Goal: Information Seeking & Learning: Check status

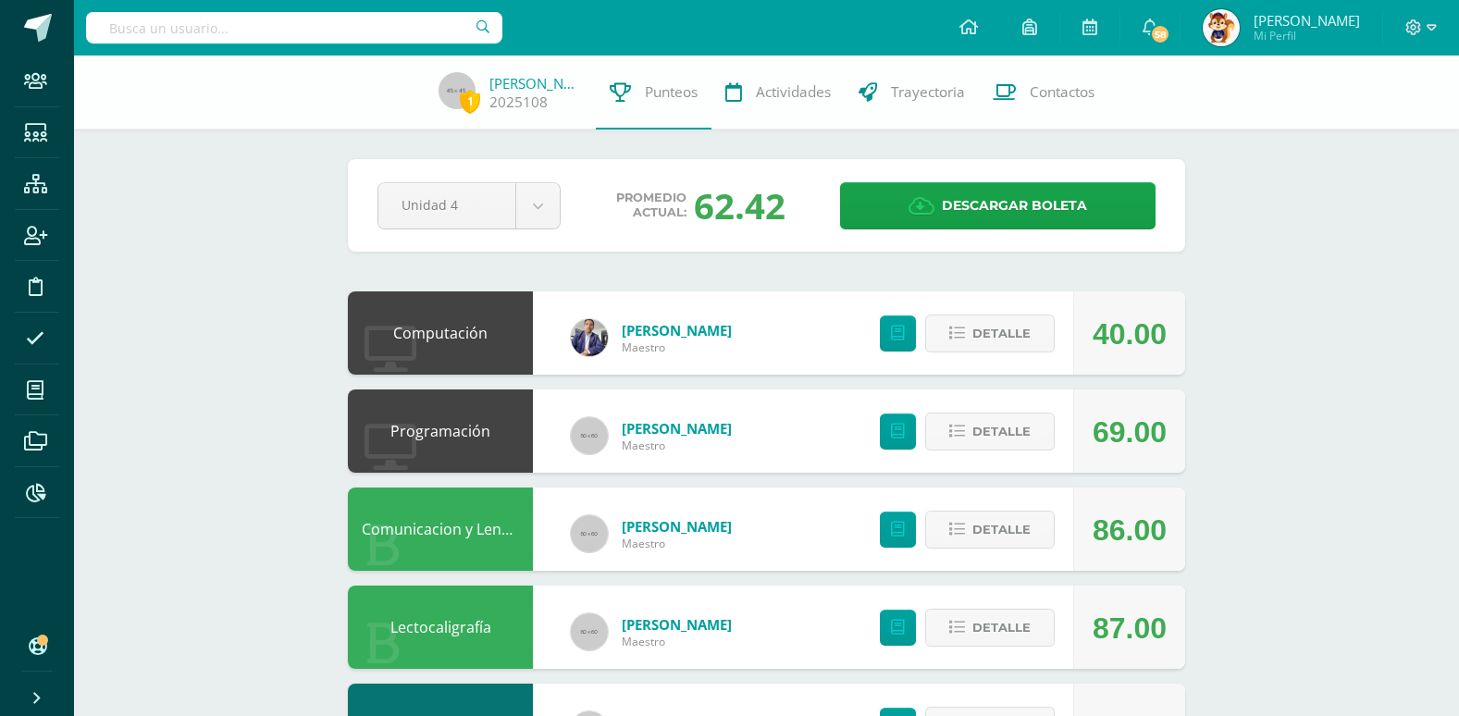
click at [110, 29] on input "text" at bounding box center [294, 27] width 416 height 31
type input "[PERSON_NAME]"
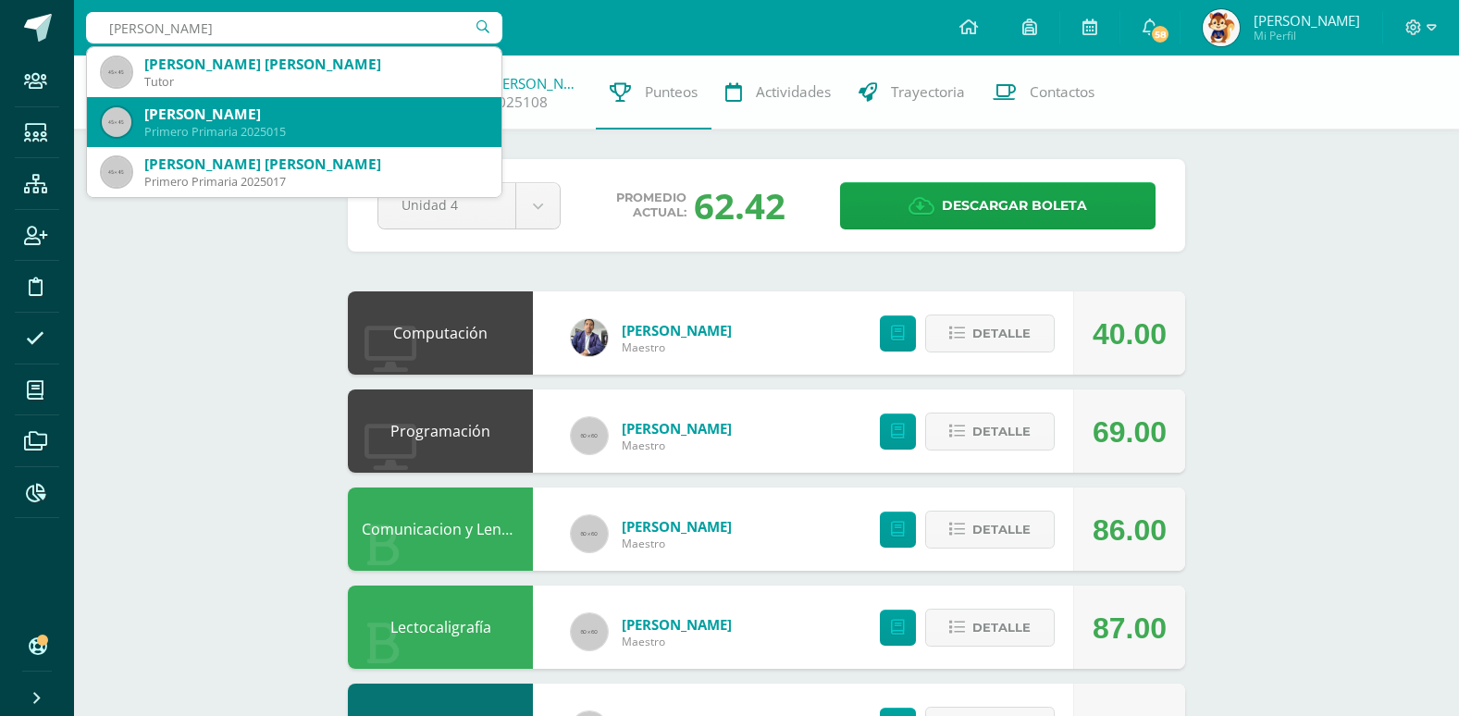
click at [253, 113] on div "[PERSON_NAME]" at bounding box center [315, 114] width 342 height 19
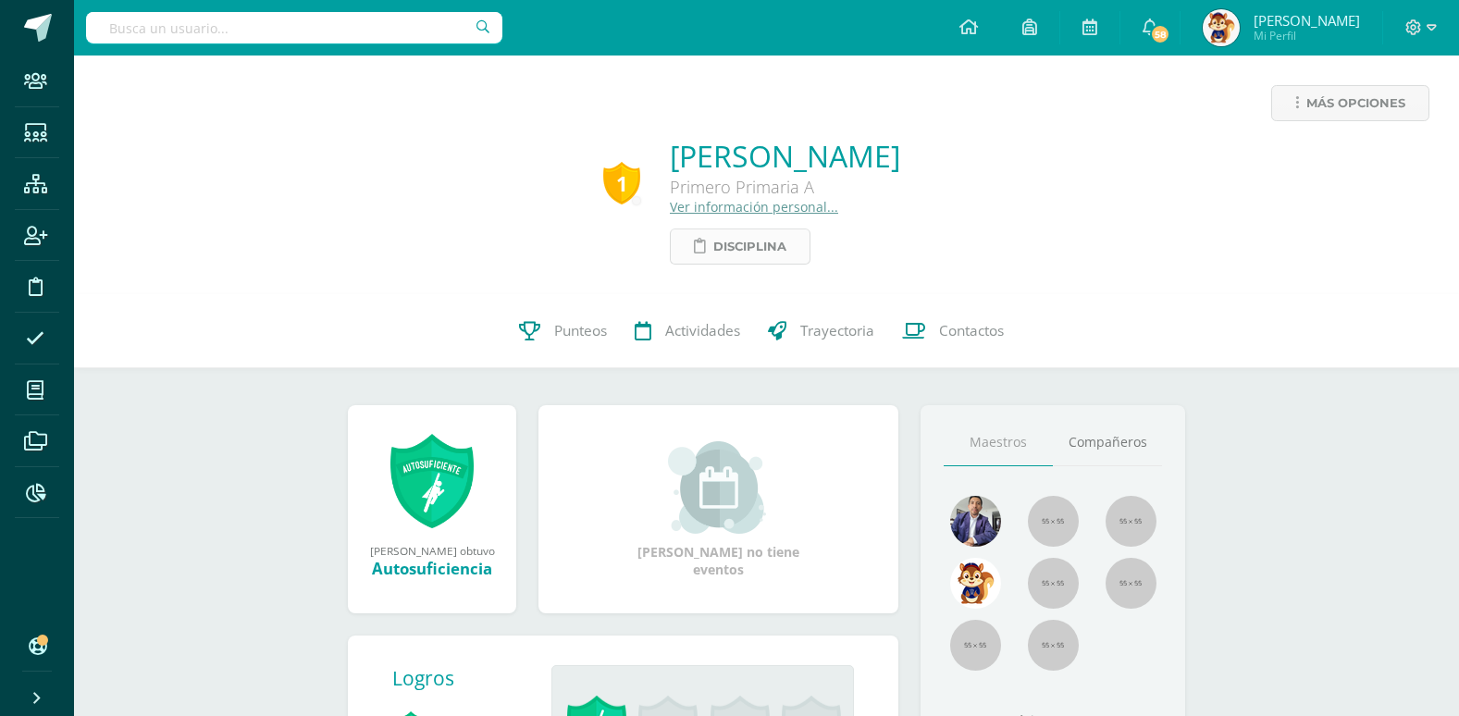
click at [713, 253] on span "Disciplina" at bounding box center [749, 246] width 73 height 34
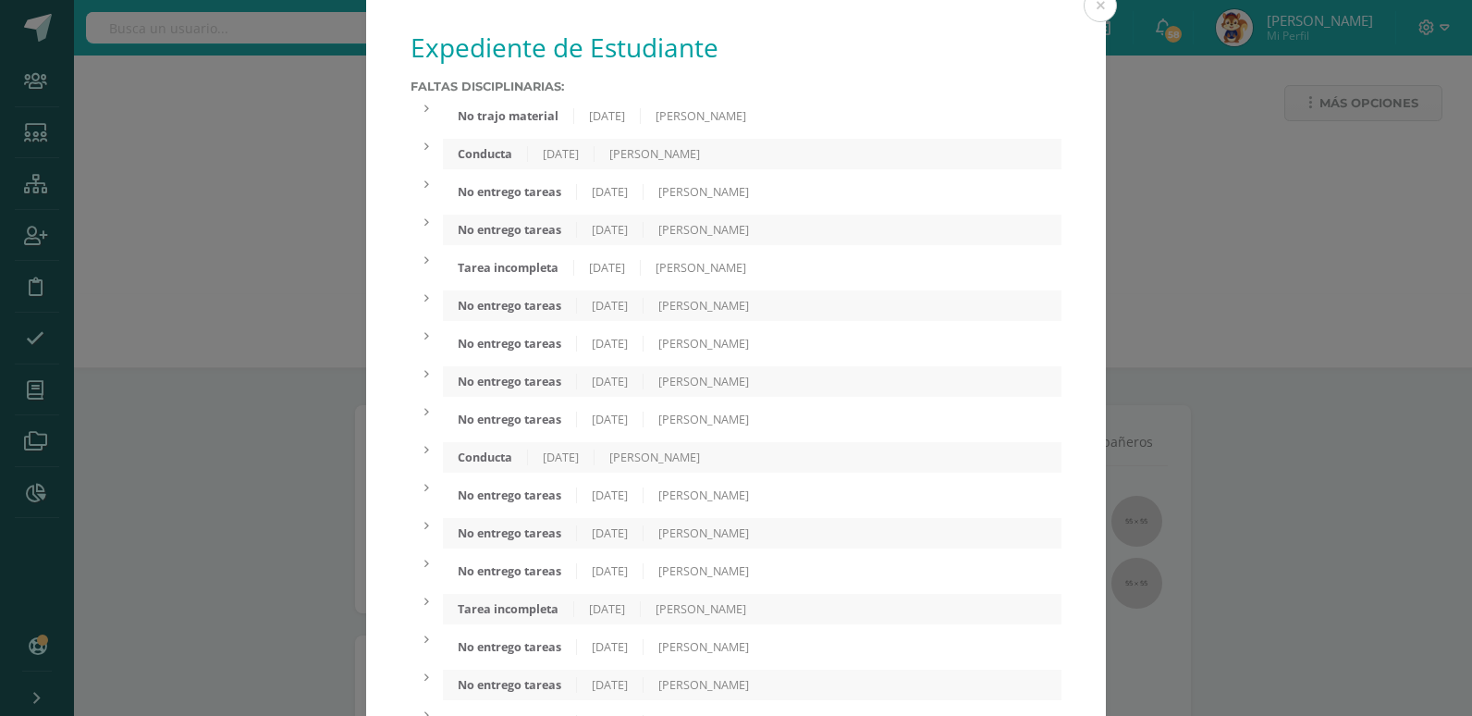
click at [530, 118] on div "No trajo material" at bounding box center [508, 116] width 131 height 16
click at [508, 200] on div "Conducta 23/09/2025 Mariandré Campos" at bounding box center [752, 191] width 619 height 31
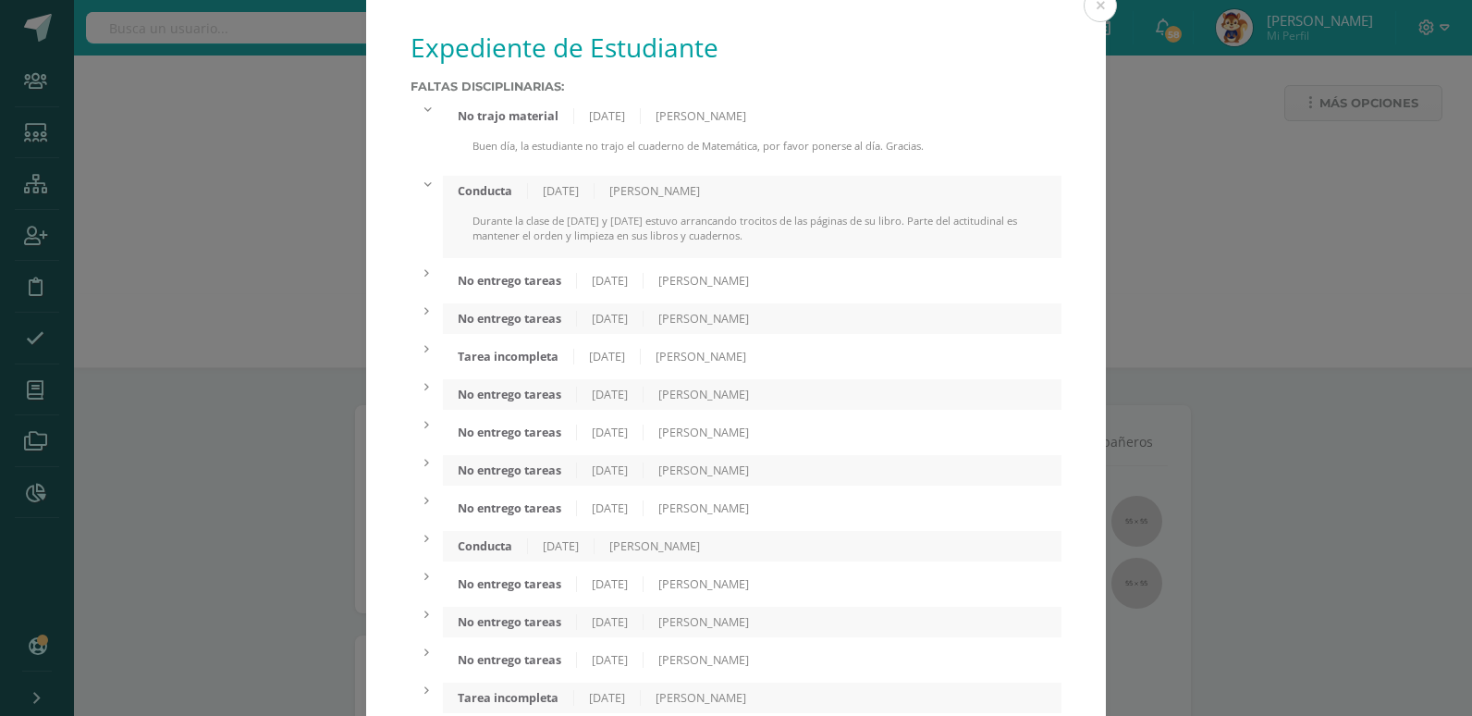
click at [503, 279] on div "No entrego tareas" at bounding box center [510, 281] width 134 height 16
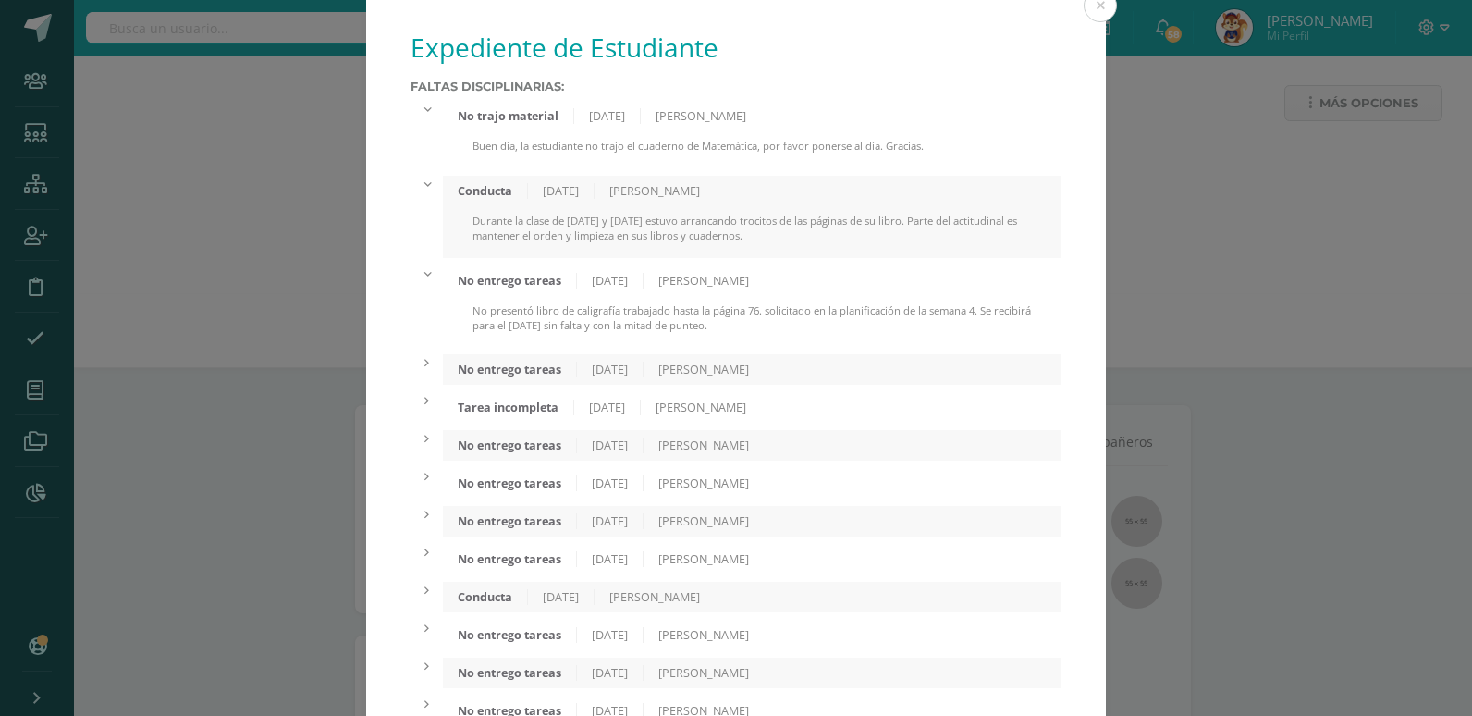
click at [518, 372] on div "No entrego tareas" at bounding box center [510, 370] width 134 height 16
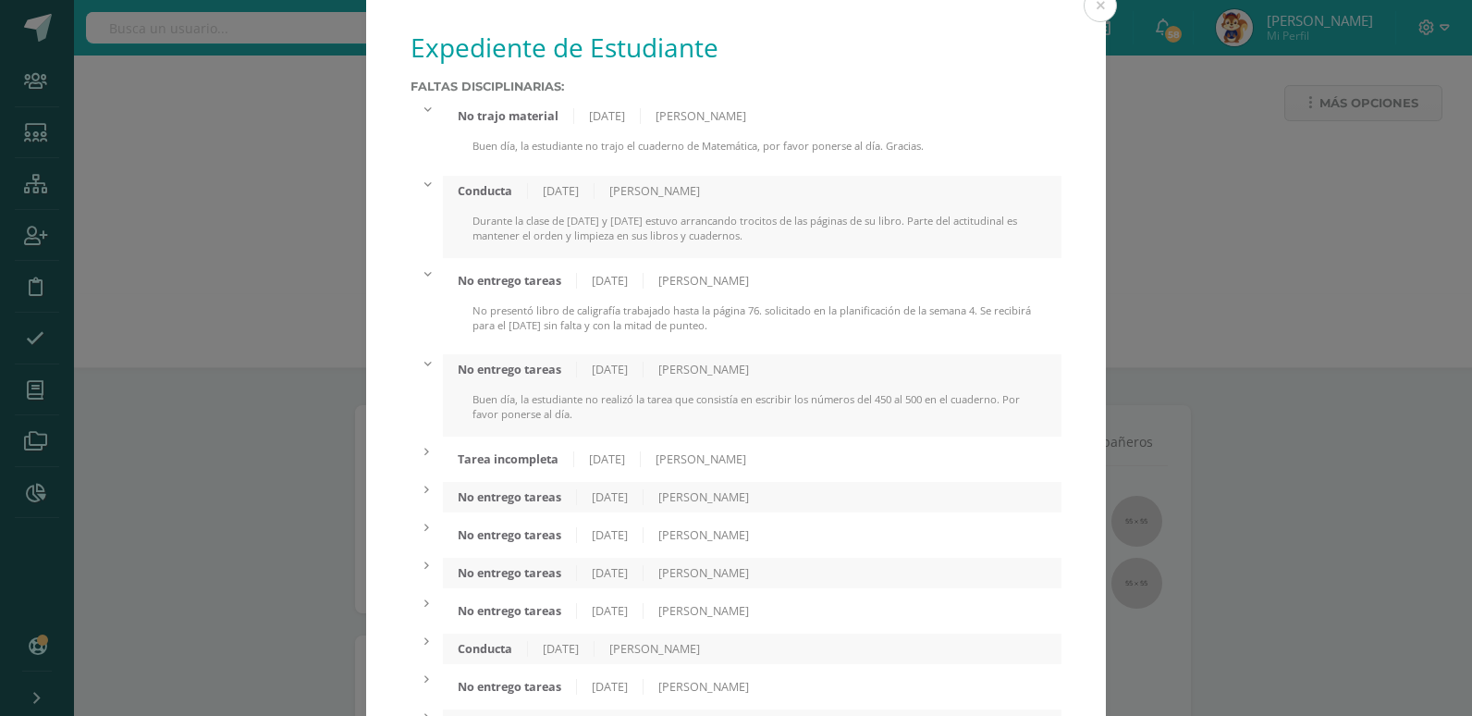
click at [527, 461] on div "Tarea incompleta" at bounding box center [508, 459] width 131 height 16
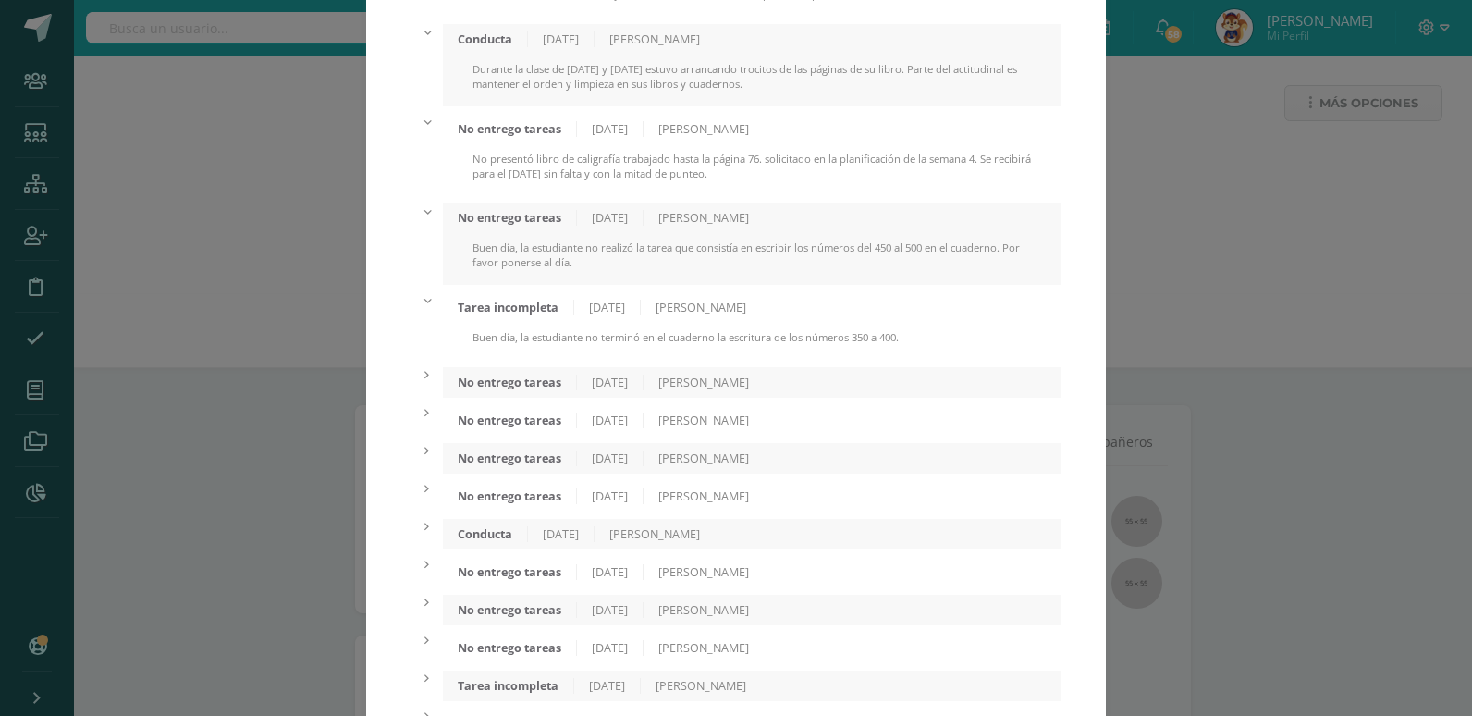
scroll to position [185, 0]
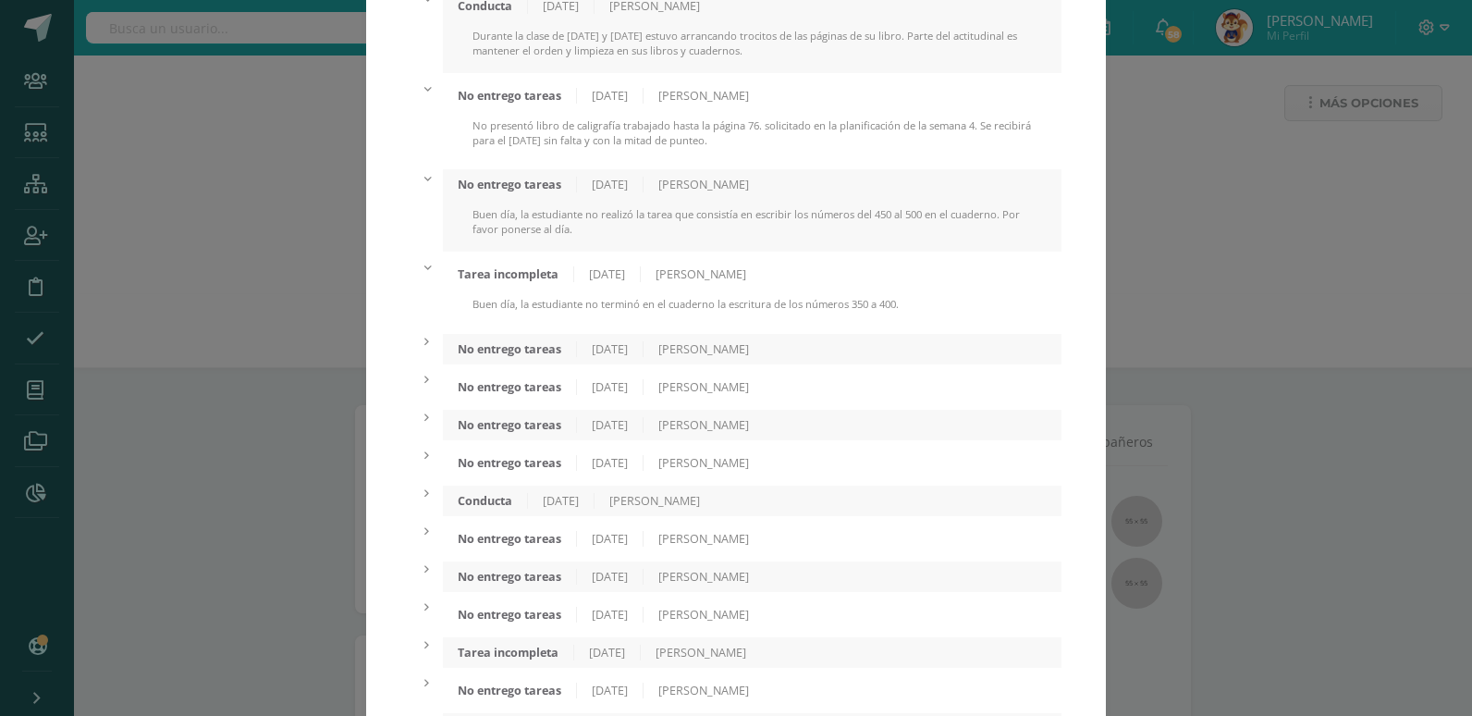
click at [506, 348] on div "No entrego tareas" at bounding box center [510, 349] width 134 height 16
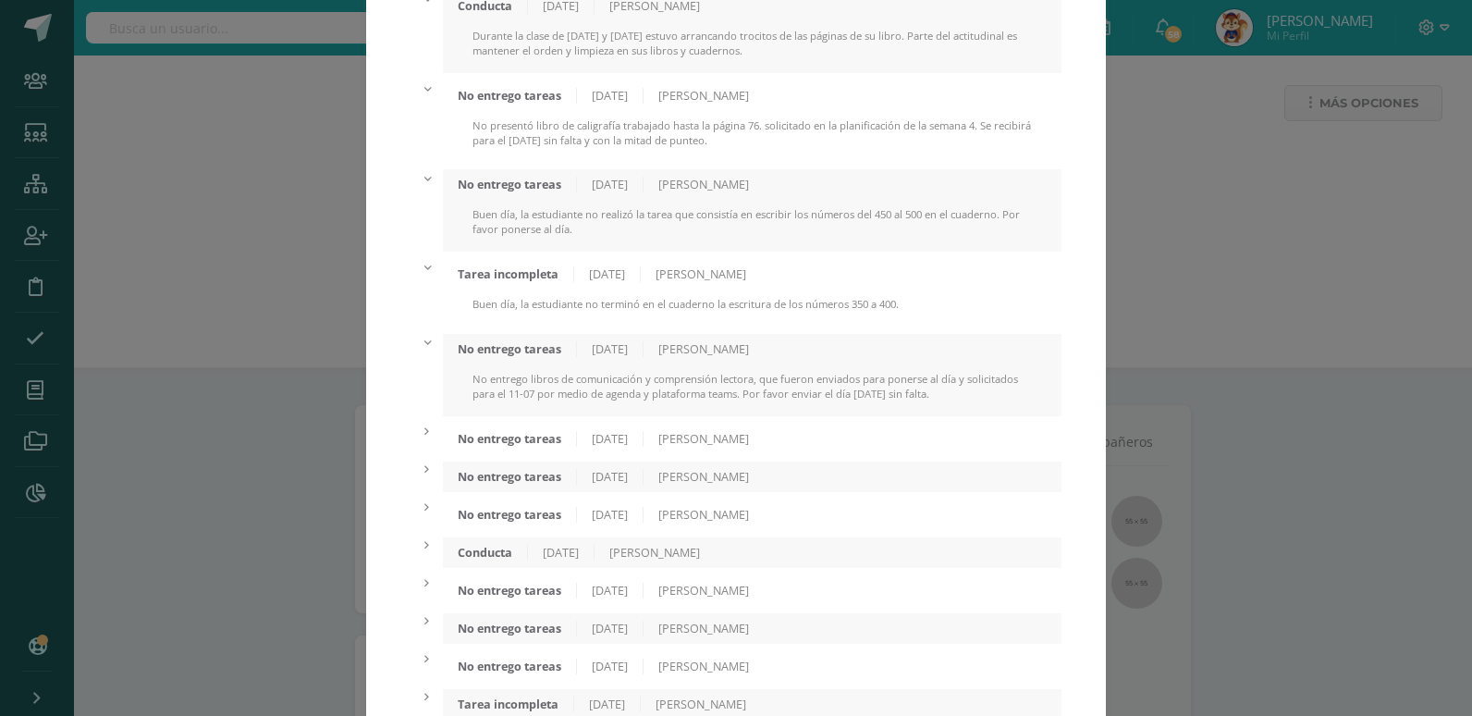
click at [512, 436] on div "No entrego tareas" at bounding box center [510, 439] width 134 height 16
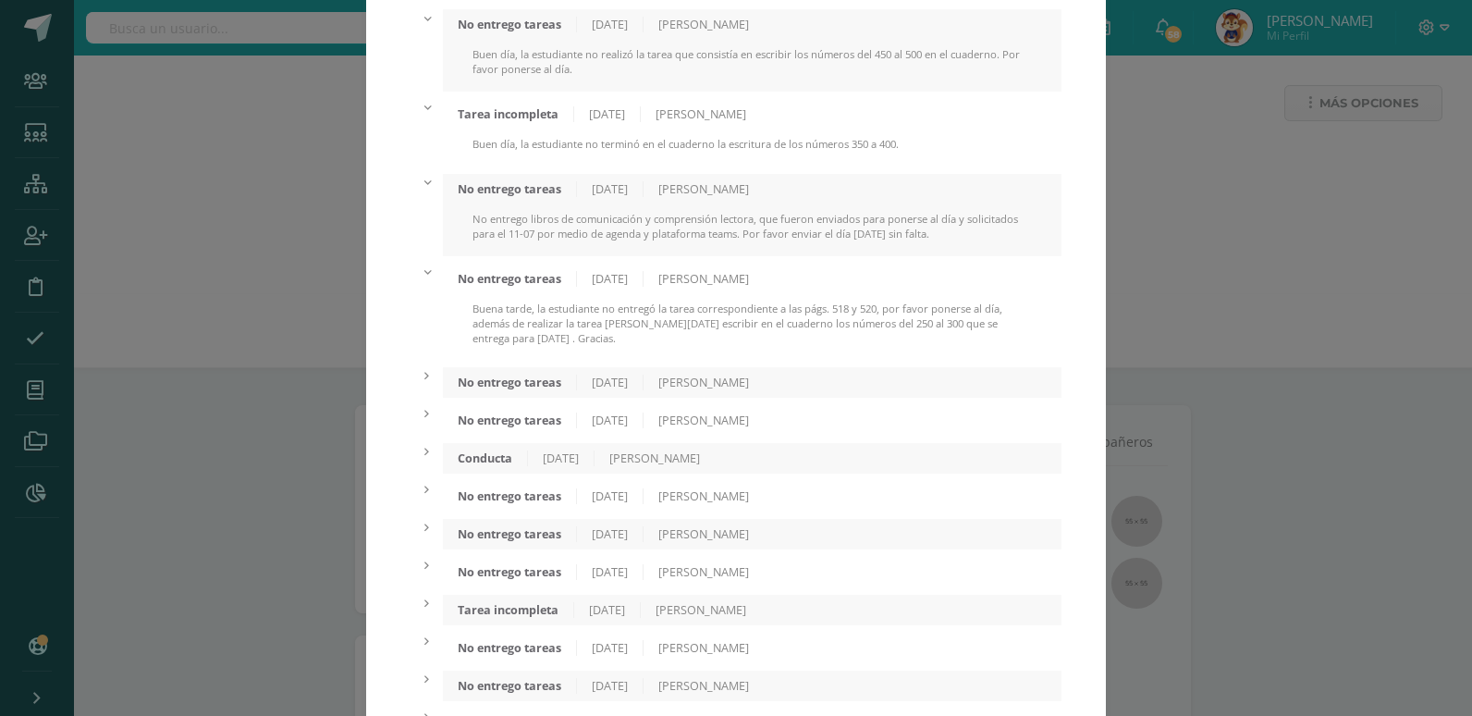
scroll to position [370, 0]
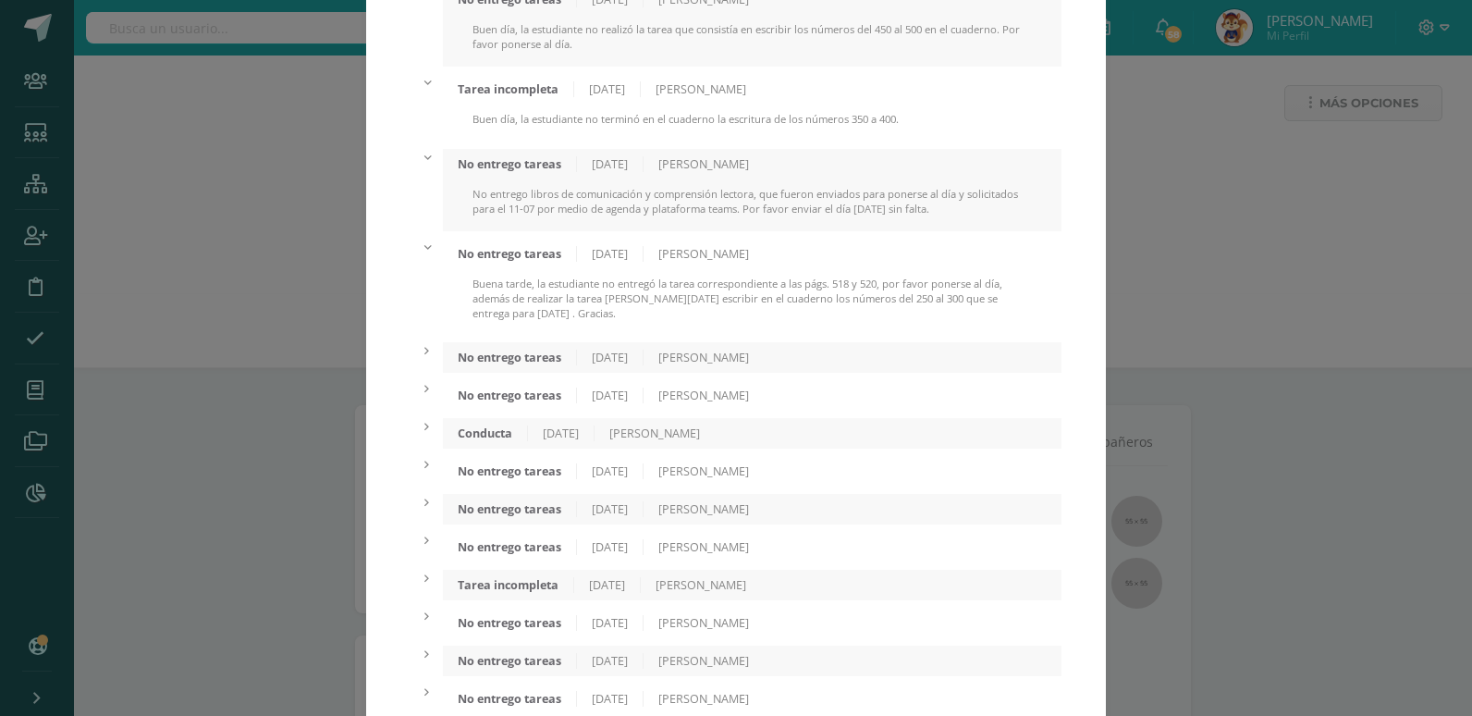
click at [499, 363] on div "No entrego tareas" at bounding box center [510, 358] width 134 height 16
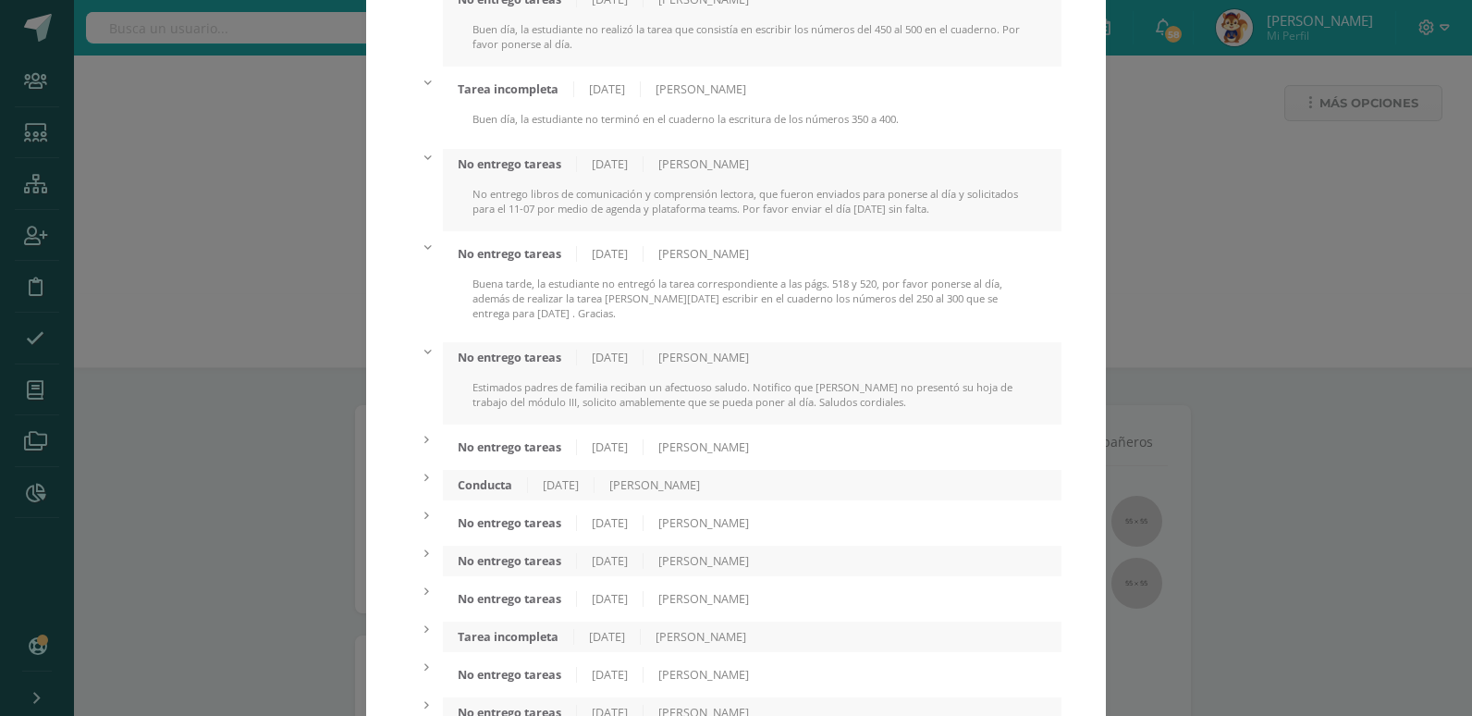
scroll to position [462, 0]
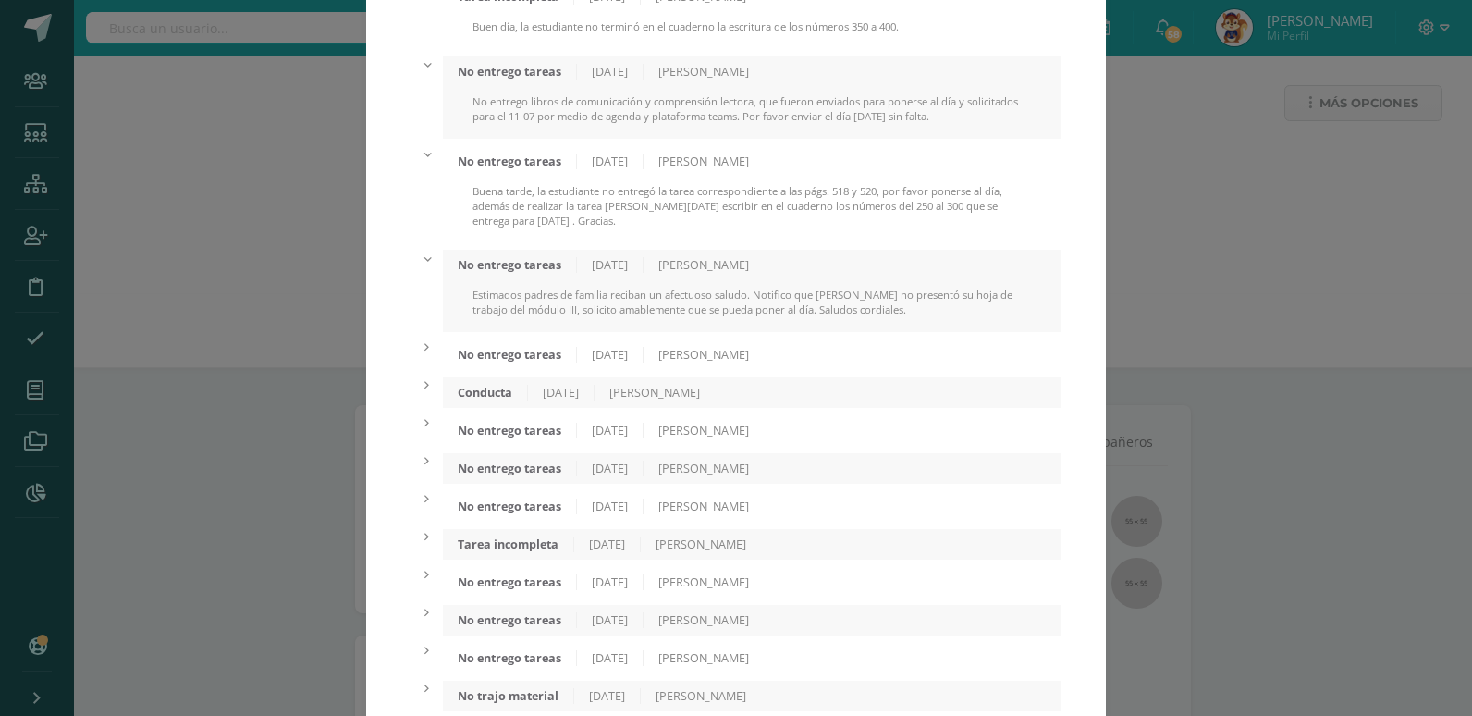
click at [499, 358] on div "No entrego tareas" at bounding box center [510, 355] width 134 height 16
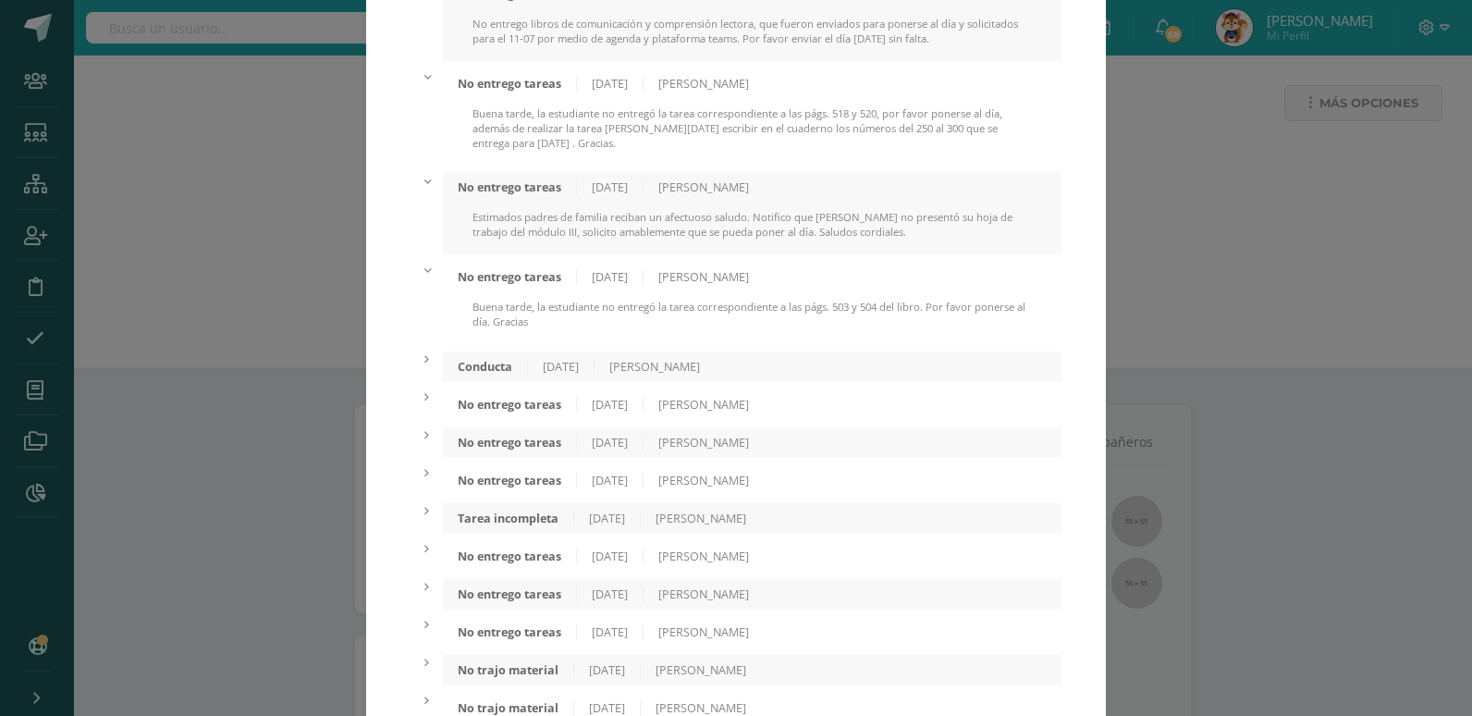
scroll to position [647, 0]
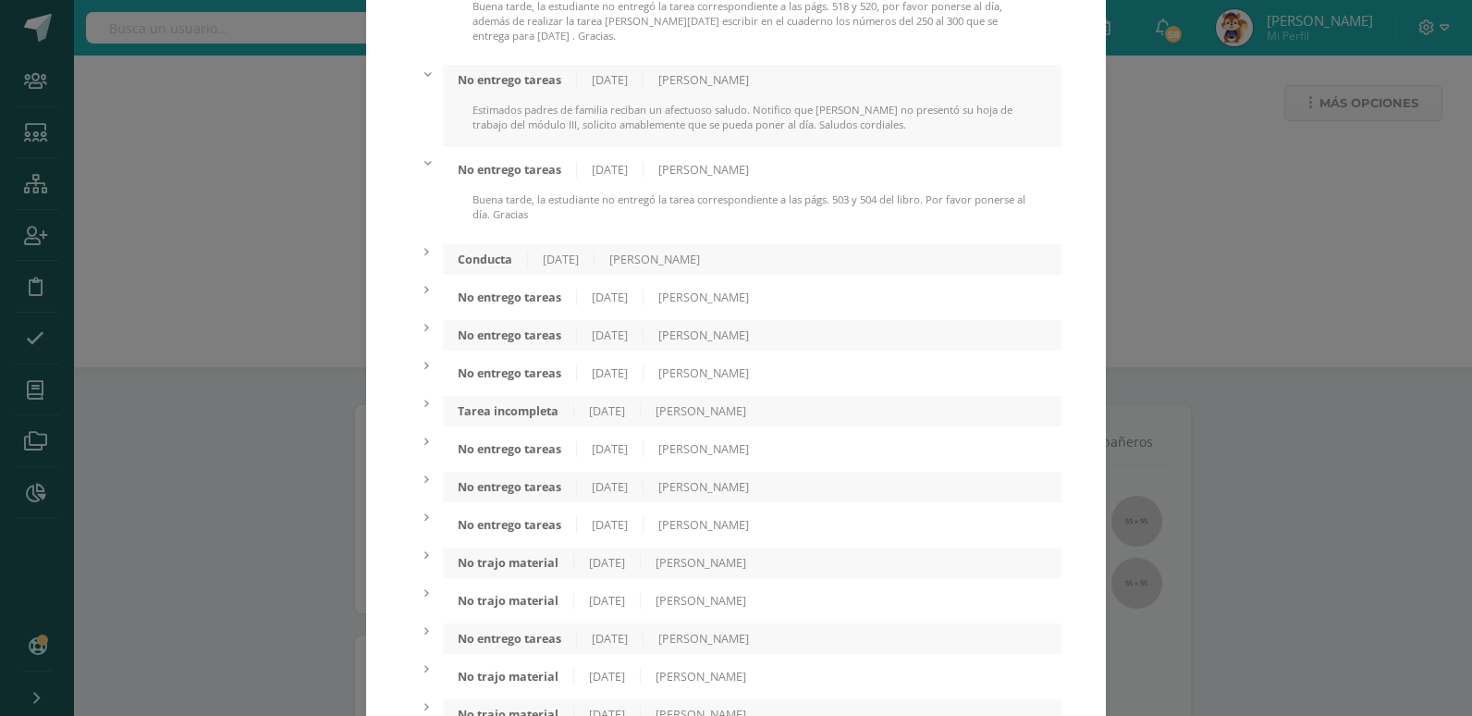
click at [493, 267] on div "Conducta 07/07/2025 Marcia Cóbar" at bounding box center [752, 259] width 619 height 31
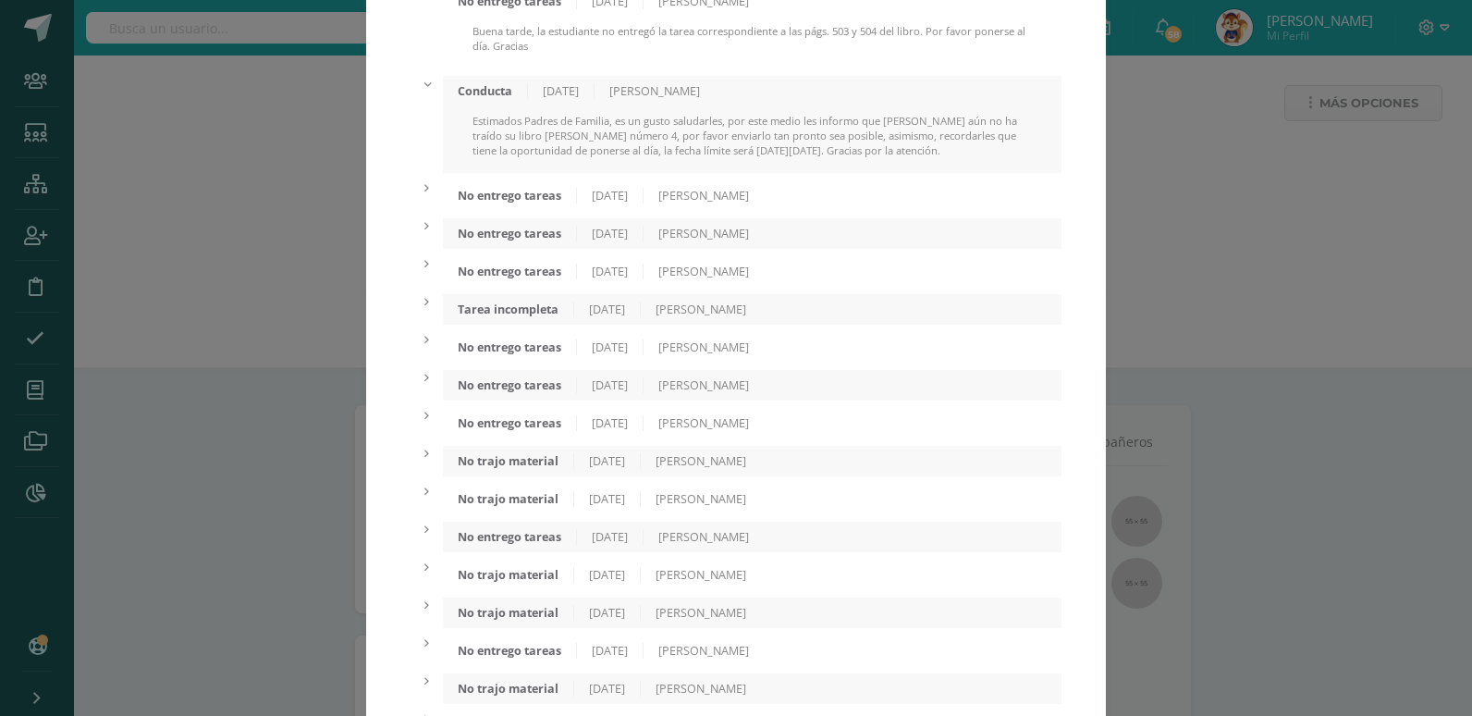
scroll to position [832, 0]
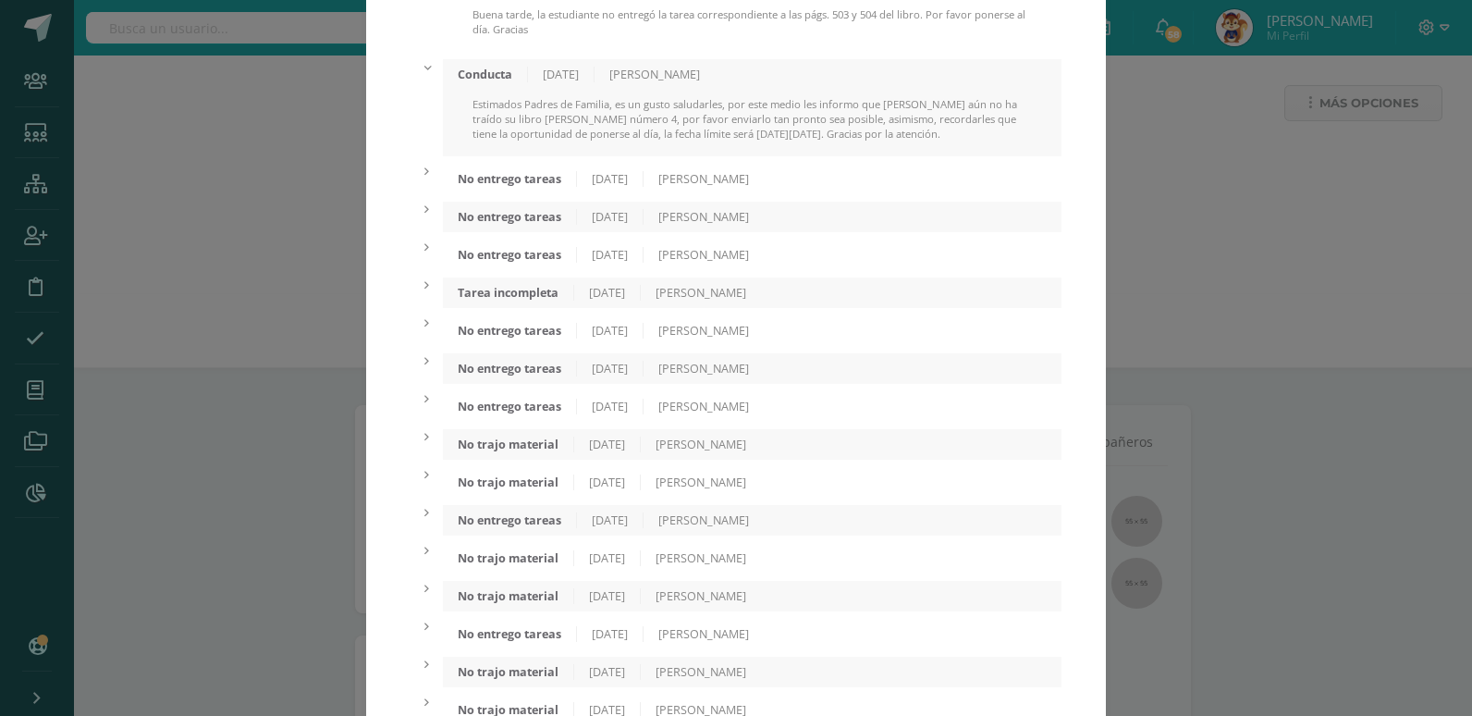
click at [494, 191] on div "No entrego tareas 04/07/2025 Alida López" at bounding box center [752, 179] width 619 height 31
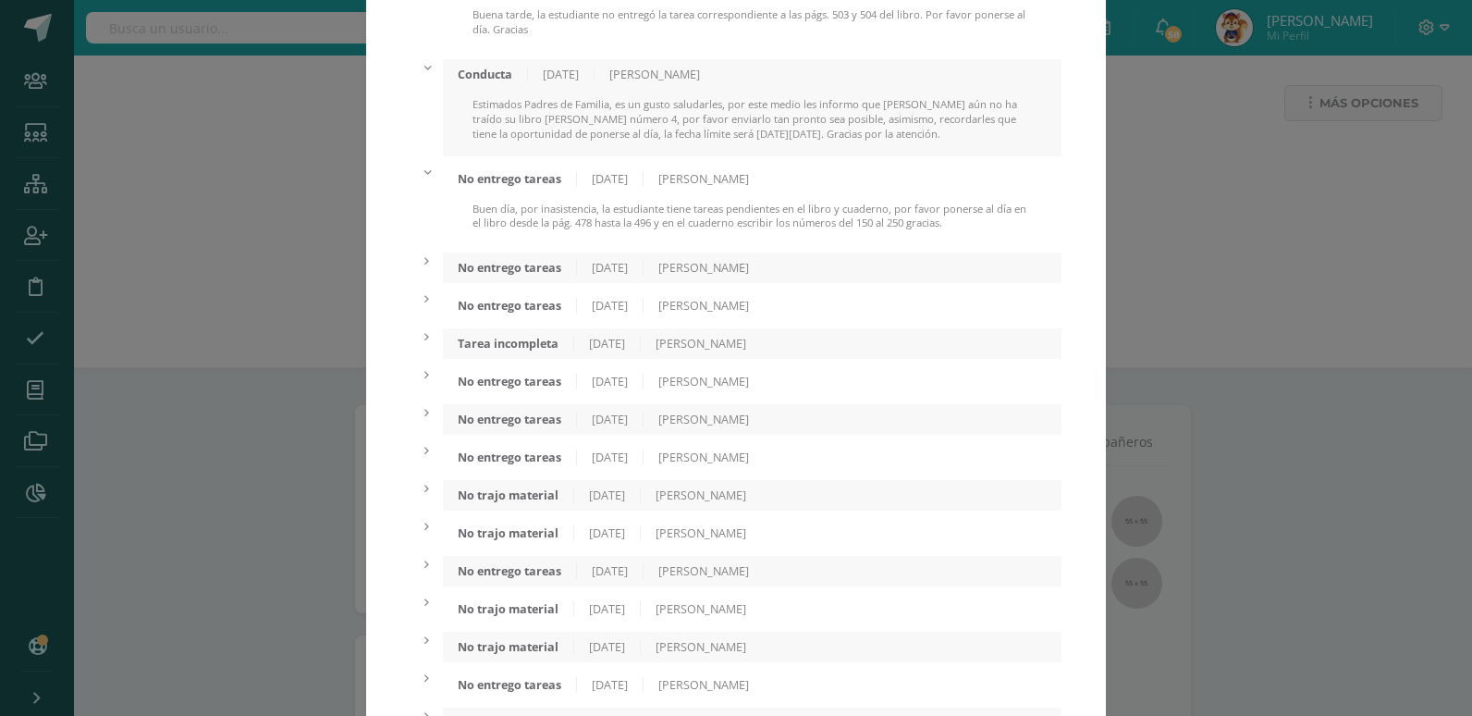
click at [511, 270] on div "No entrego tareas" at bounding box center [510, 268] width 134 height 16
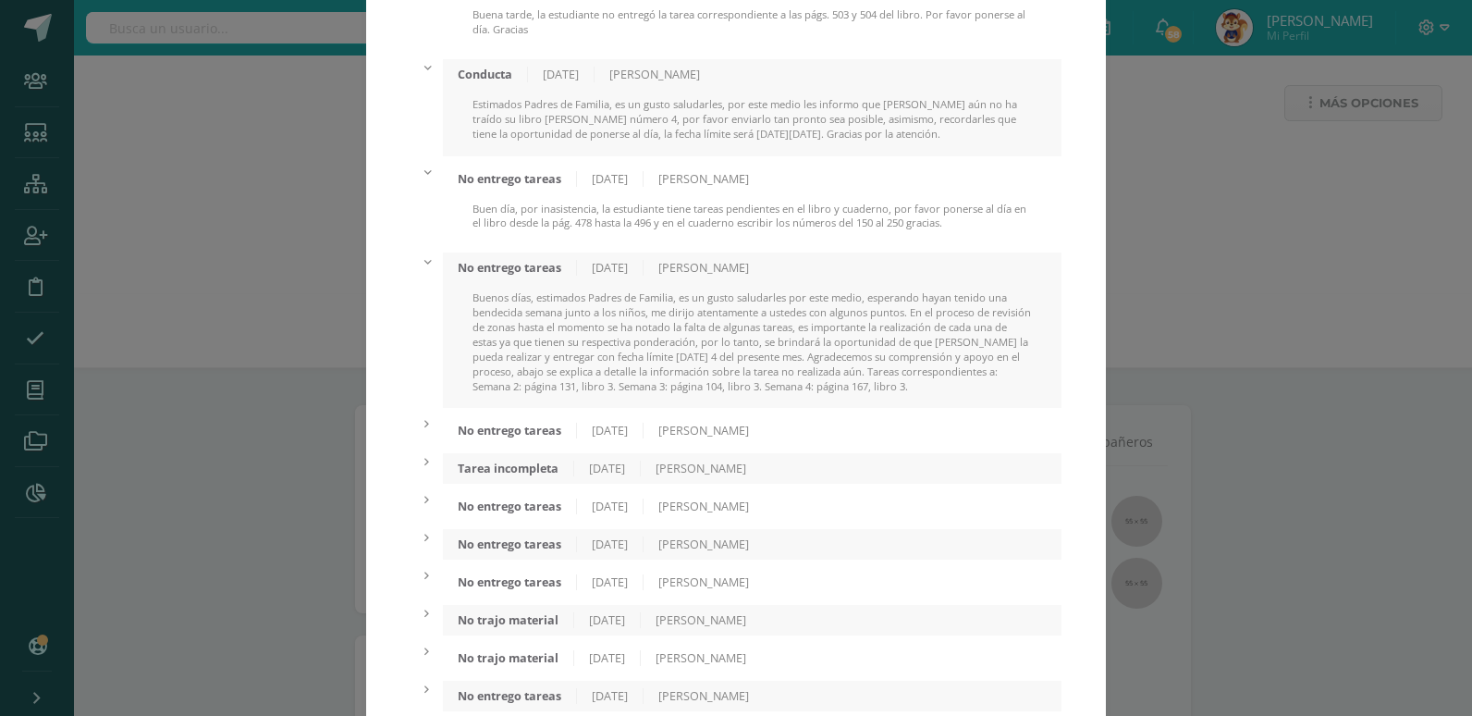
click at [513, 435] on div "No entrego tareas" at bounding box center [510, 431] width 134 height 16
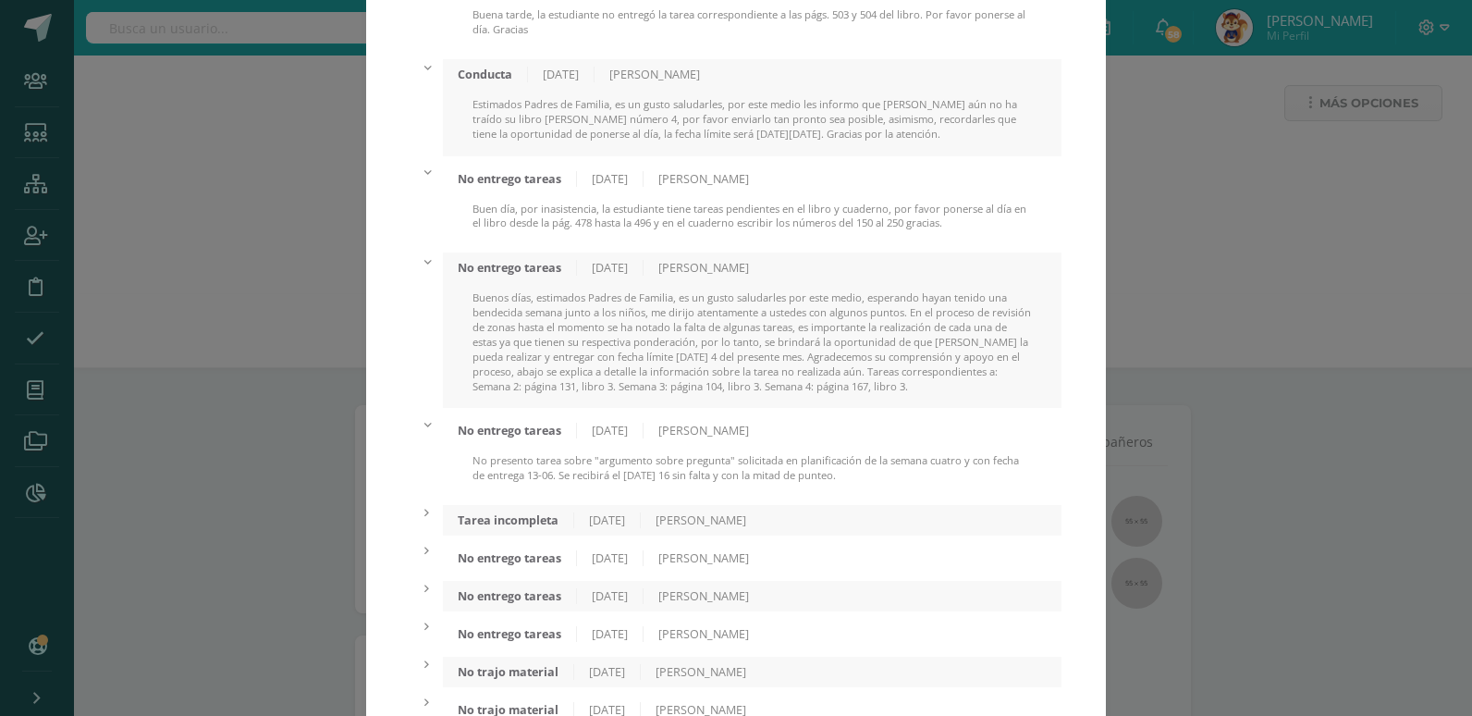
scroll to position [1017, 0]
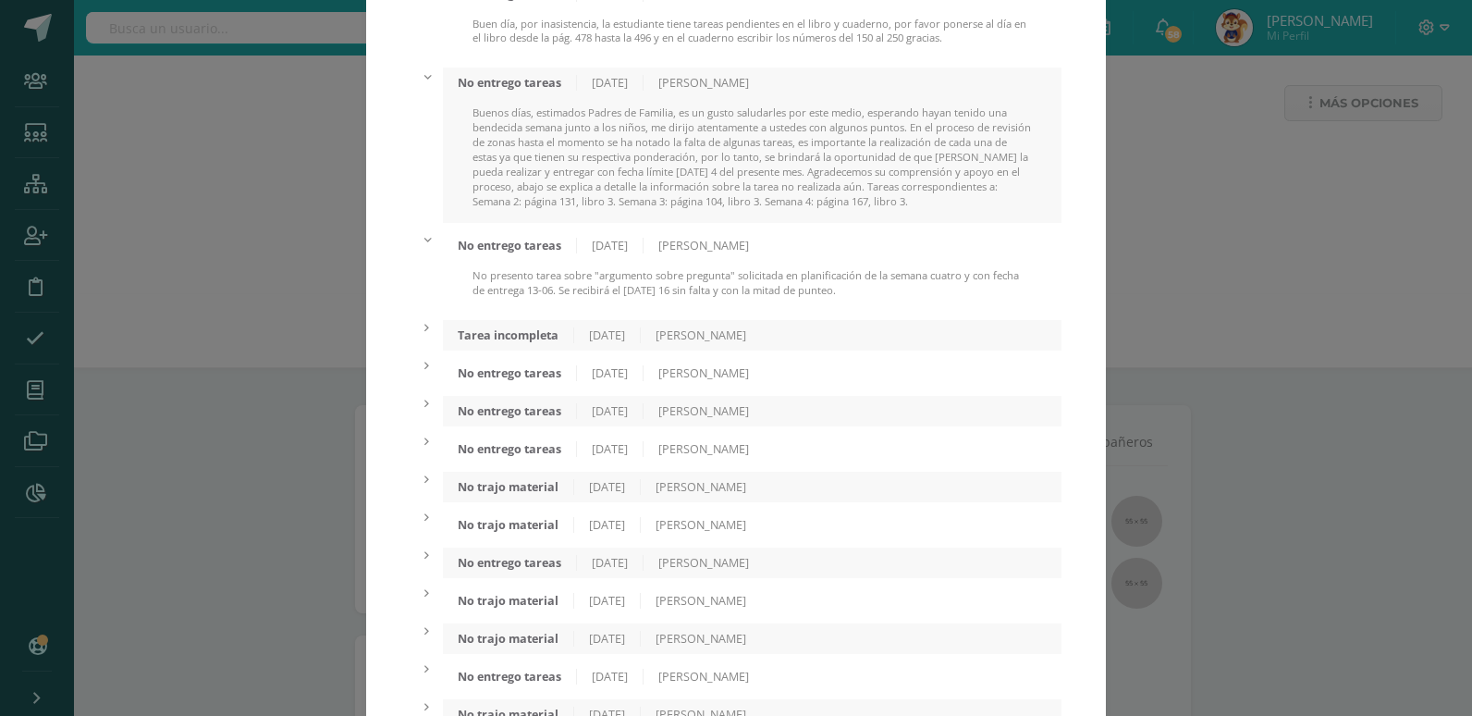
click at [506, 330] on div "Tarea incompleta" at bounding box center [508, 335] width 131 height 16
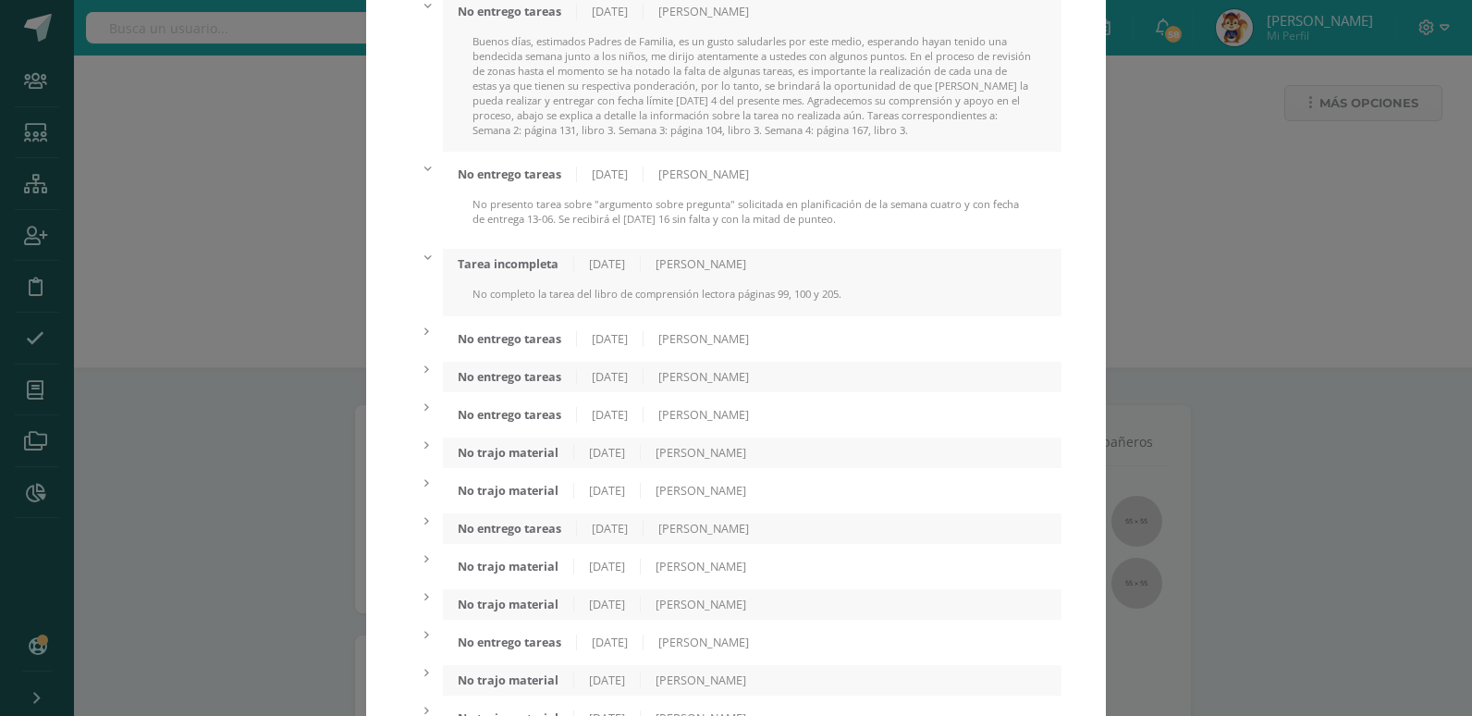
scroll to position [1202, 0]
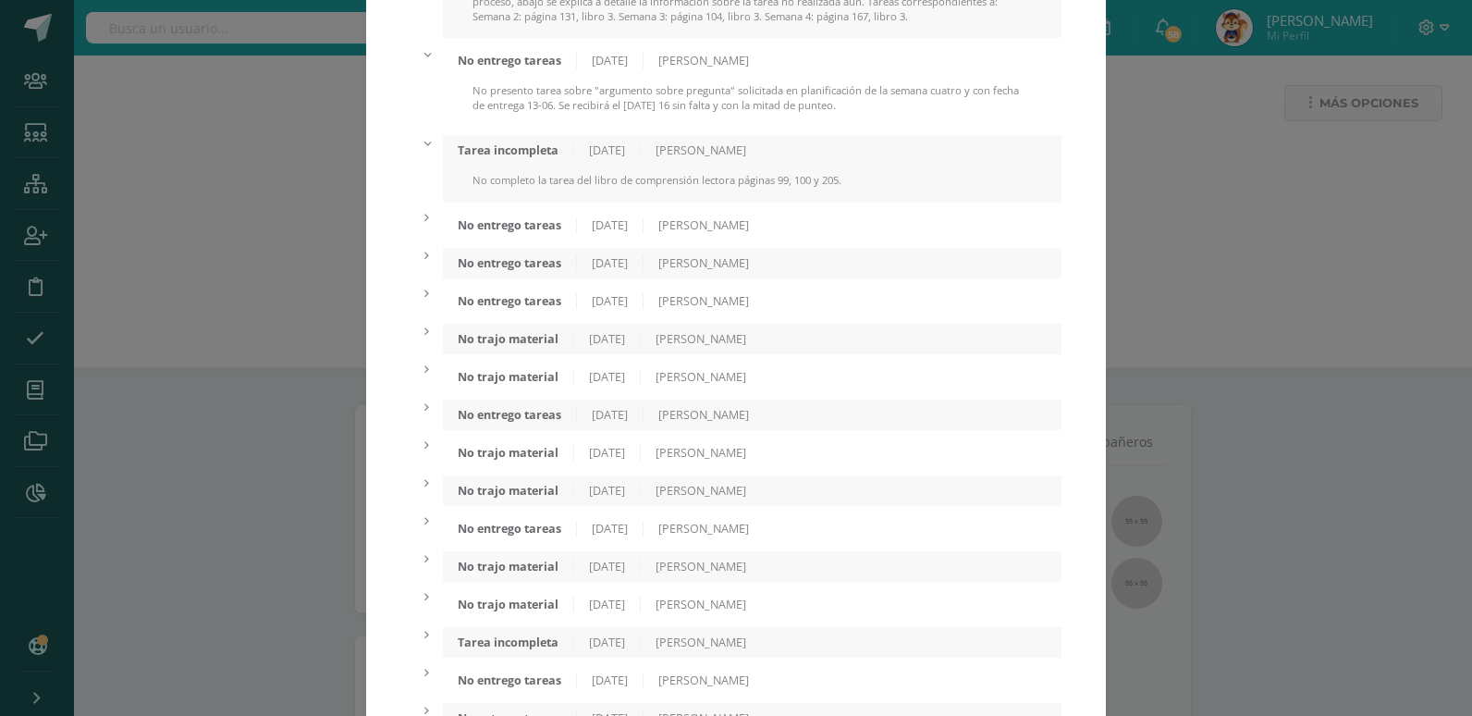
click at [499, 226] on div "No entrego tareas" at bounding box center [510, 225] width 134 height 16
click at [508, 303] on div "No entrego tareas" at bounding box center [510, 300] width 134 height 16
click at [516, 381] on div "No entrego tareas" at bounding box center [510, 375] width 134 height 16
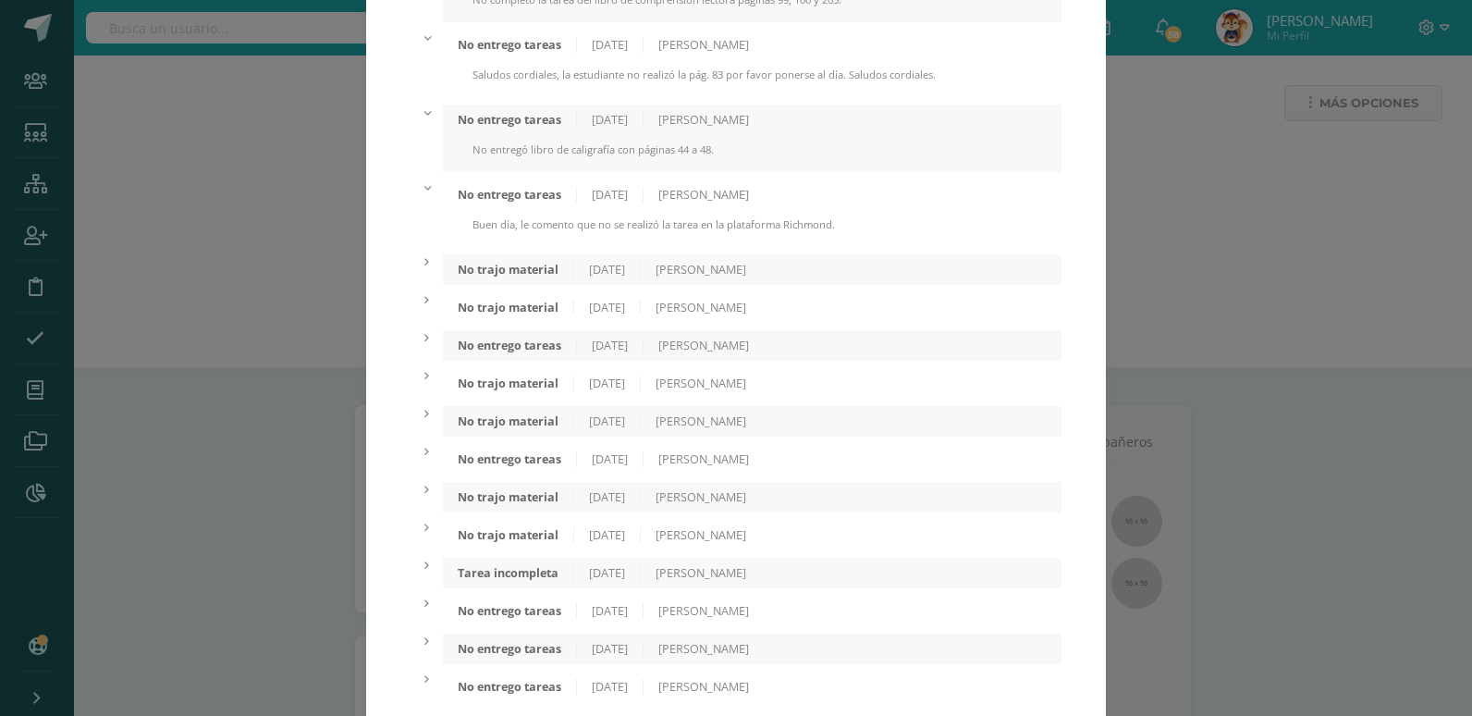
scroll to position [1387, 0]
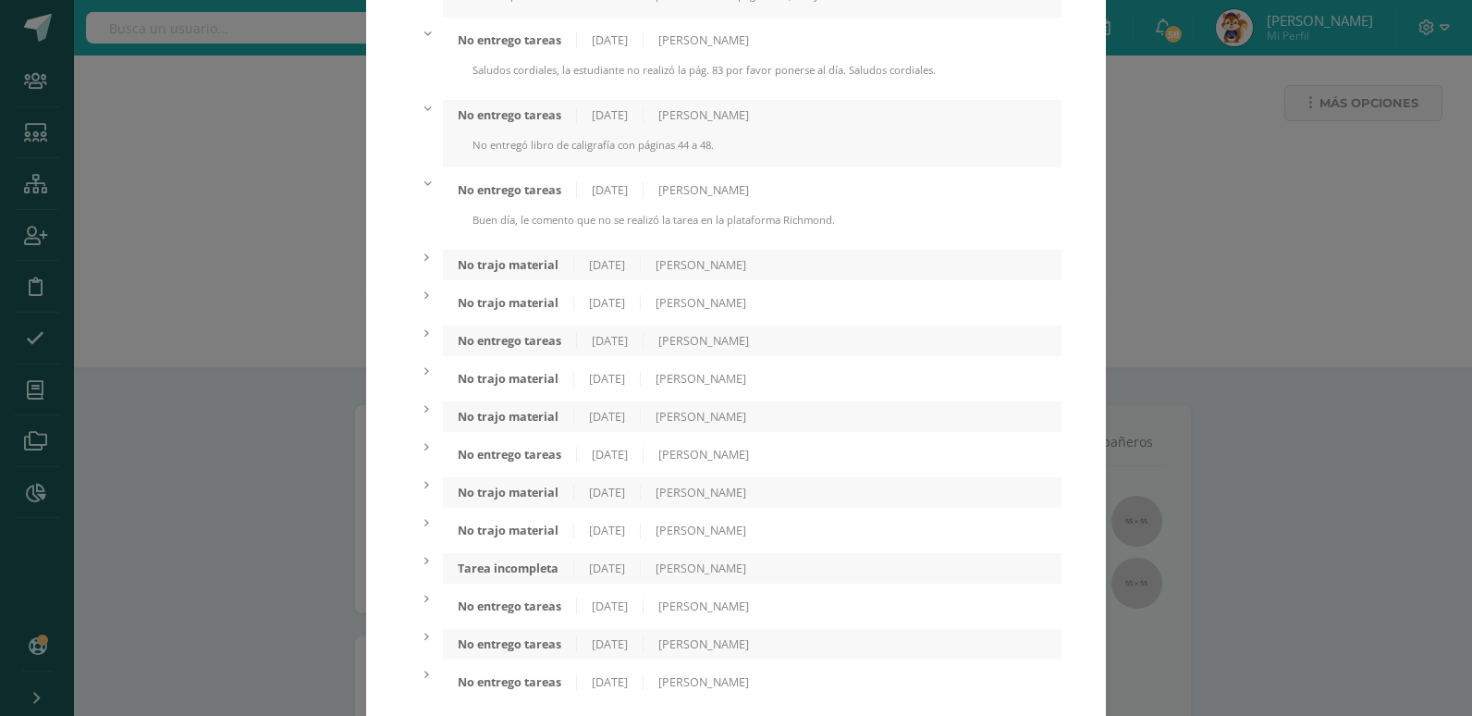
click at [506, 262] on div "No trajo material" at bounding box center [508, 265] width 131 height 16
click at [524, 335] on div "No trajo material" at bounding box center [508, 340] width 131 height 16
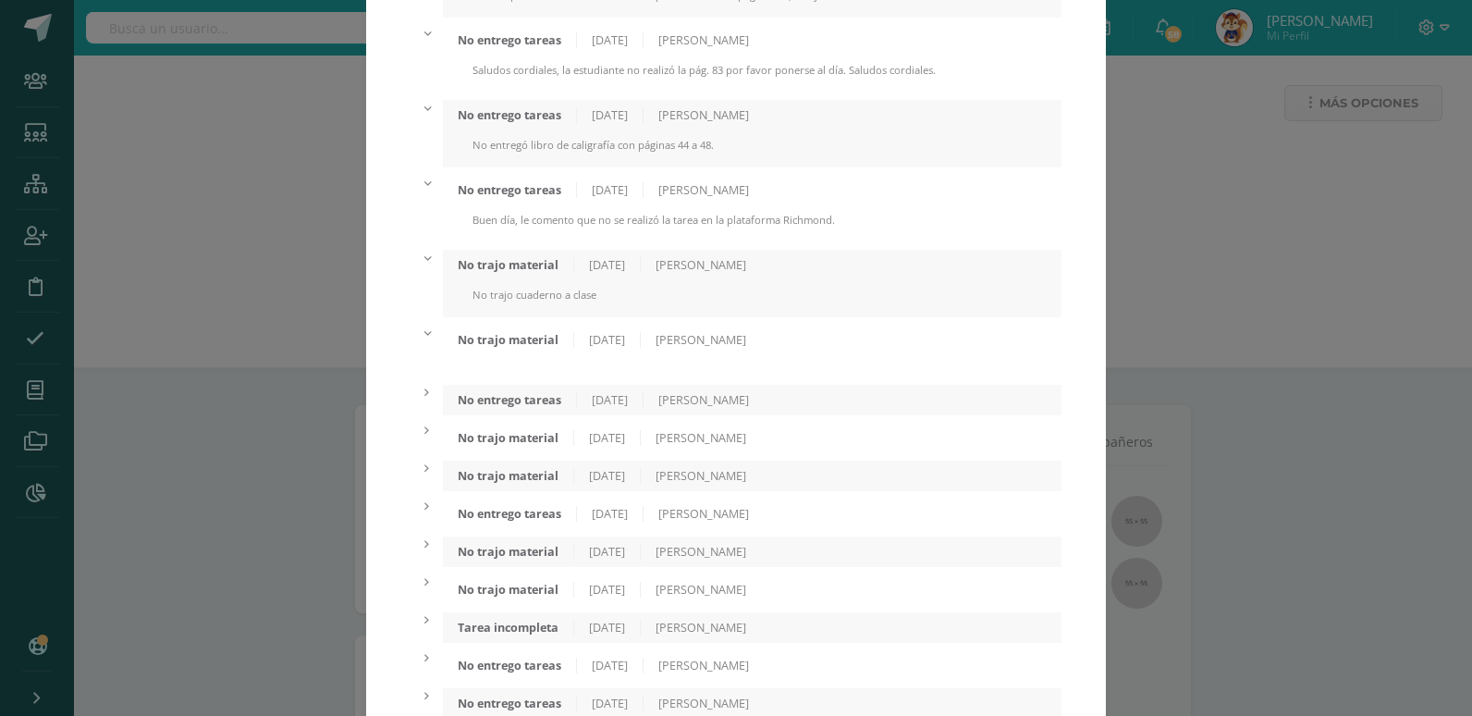
click at [509, 326] on div "No trajo material 28/04/2025 Mariandré Campos" at bounding box center [752, 340] width 619 height 31
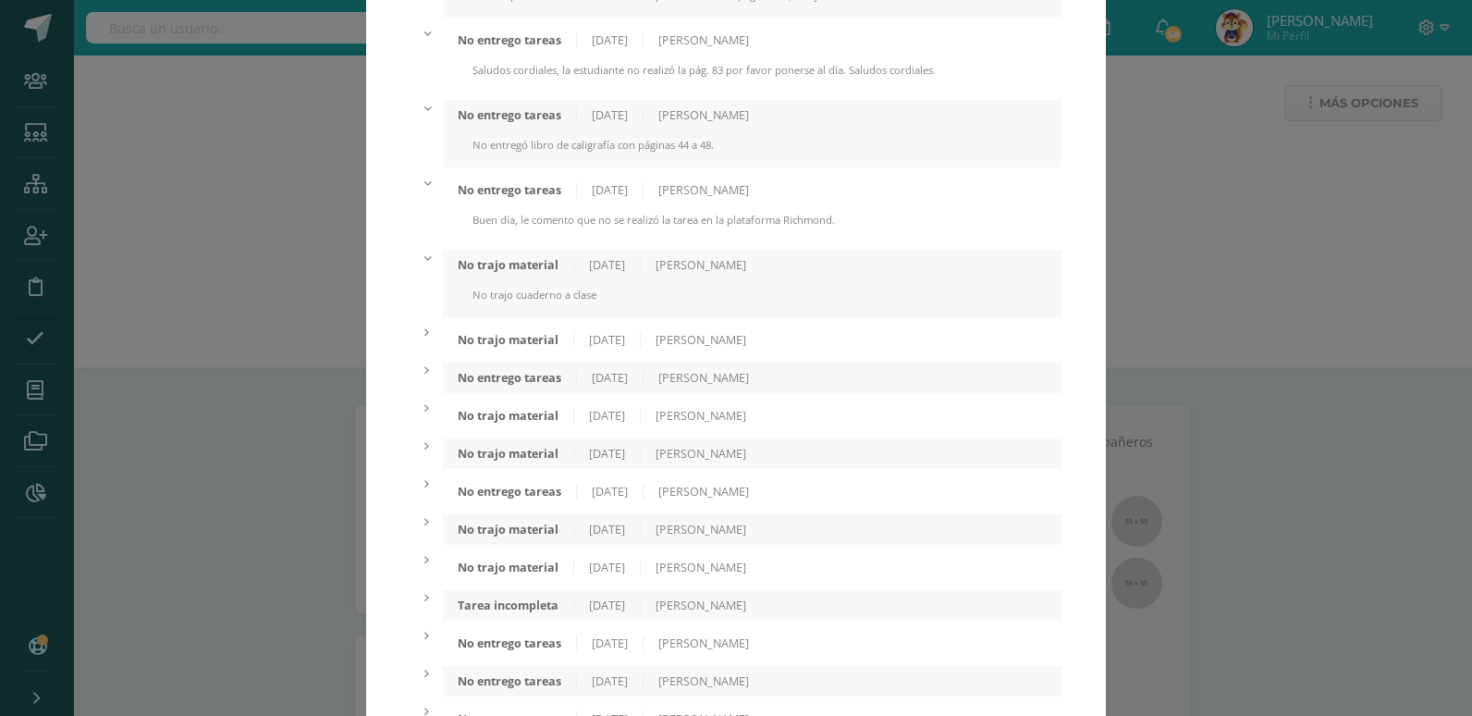
click at [515, 339] on div "No trajo material" at bounding box center [508, 340] width 131 height 16
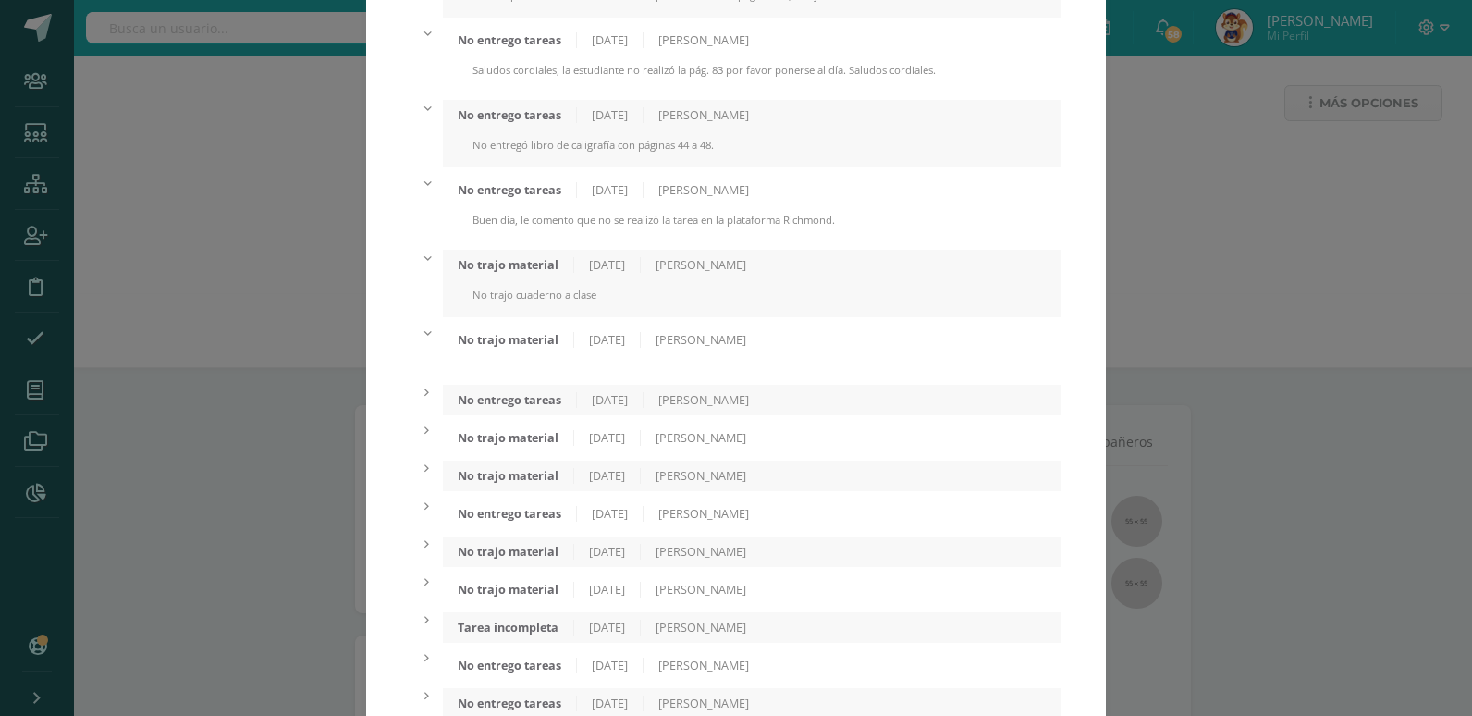
click at [528, 405] on div "No entrego tareas" at bounding box center [510, 400] width 134 height 16
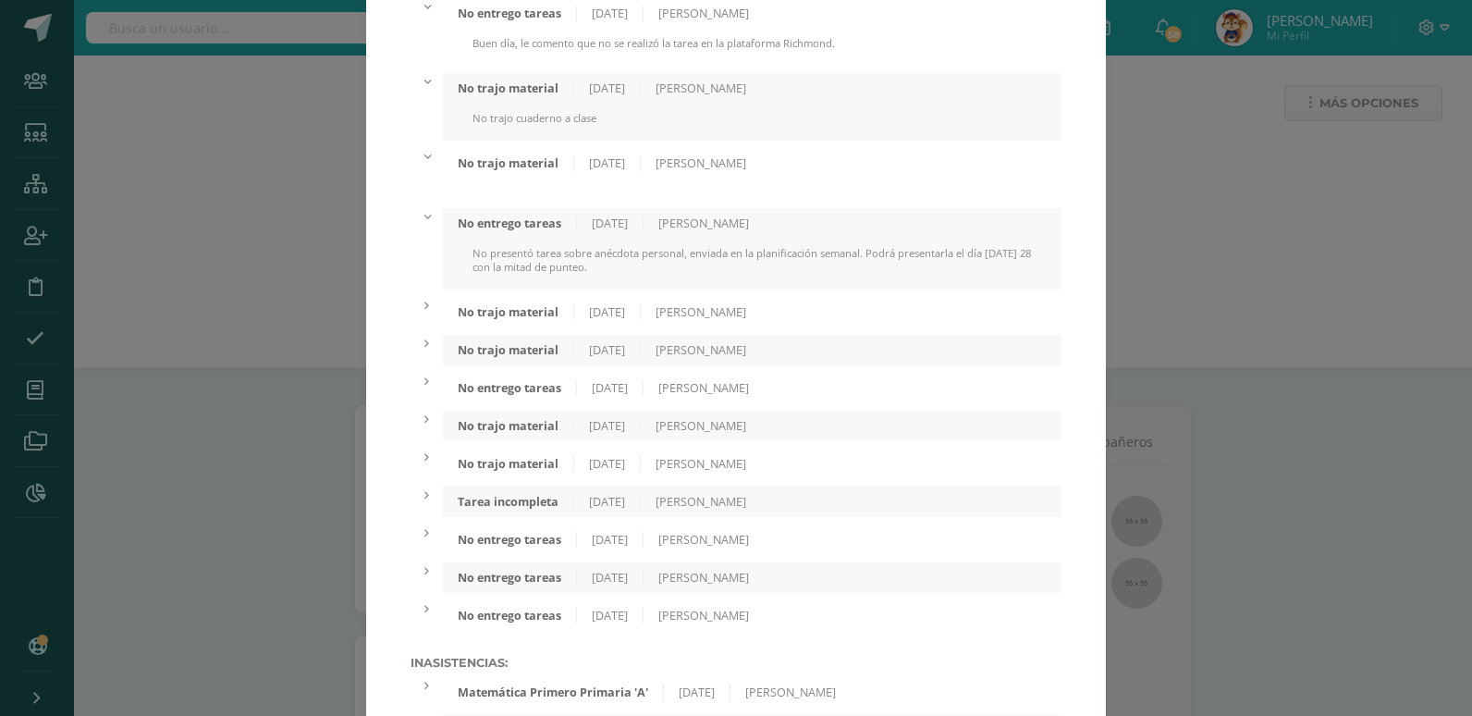
scroll to position [1572, 0]
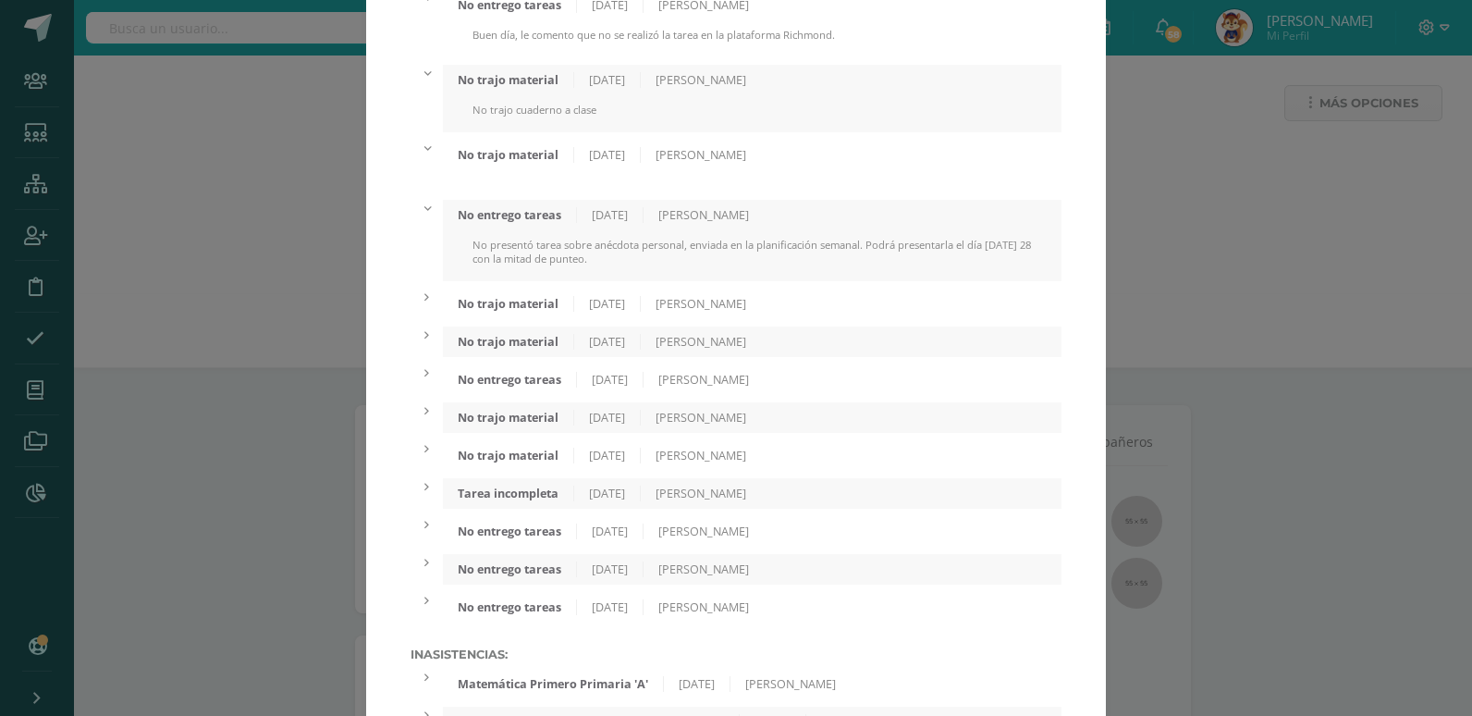
click at [500, 306] on div "No trajo material" at bounding box center [508, 304] width 131 height 16
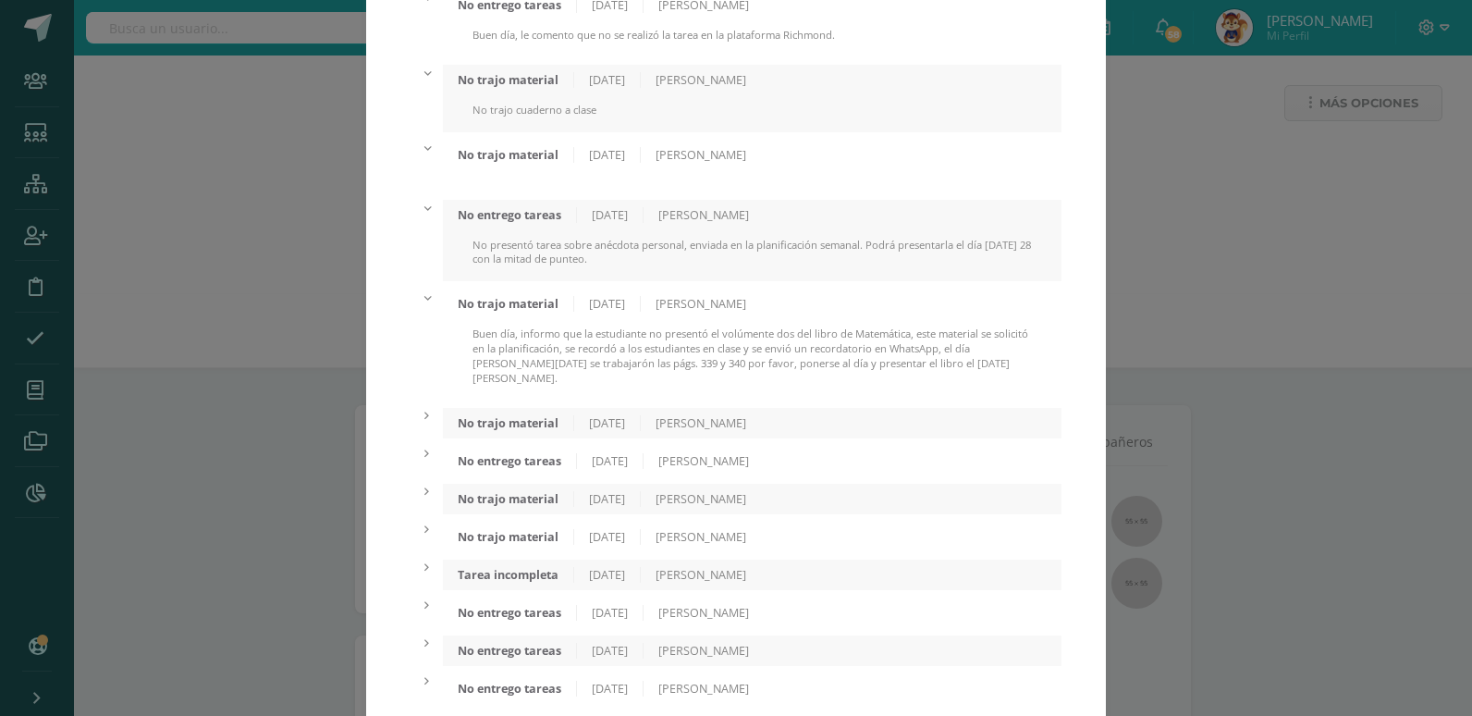
click at [511, 415] on div "No trajo material" at bounding box center [508, 423] width 131 height 16
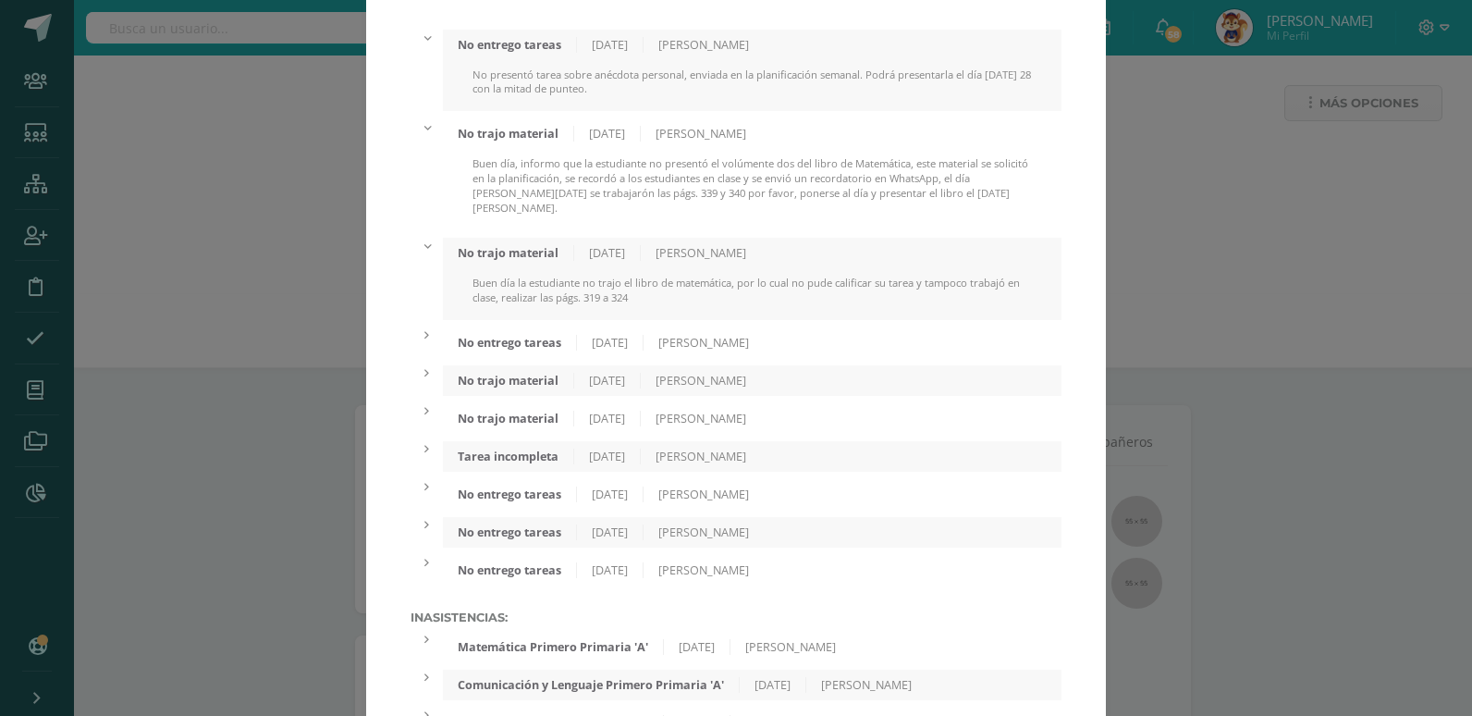
scroll to position [1757, 0]
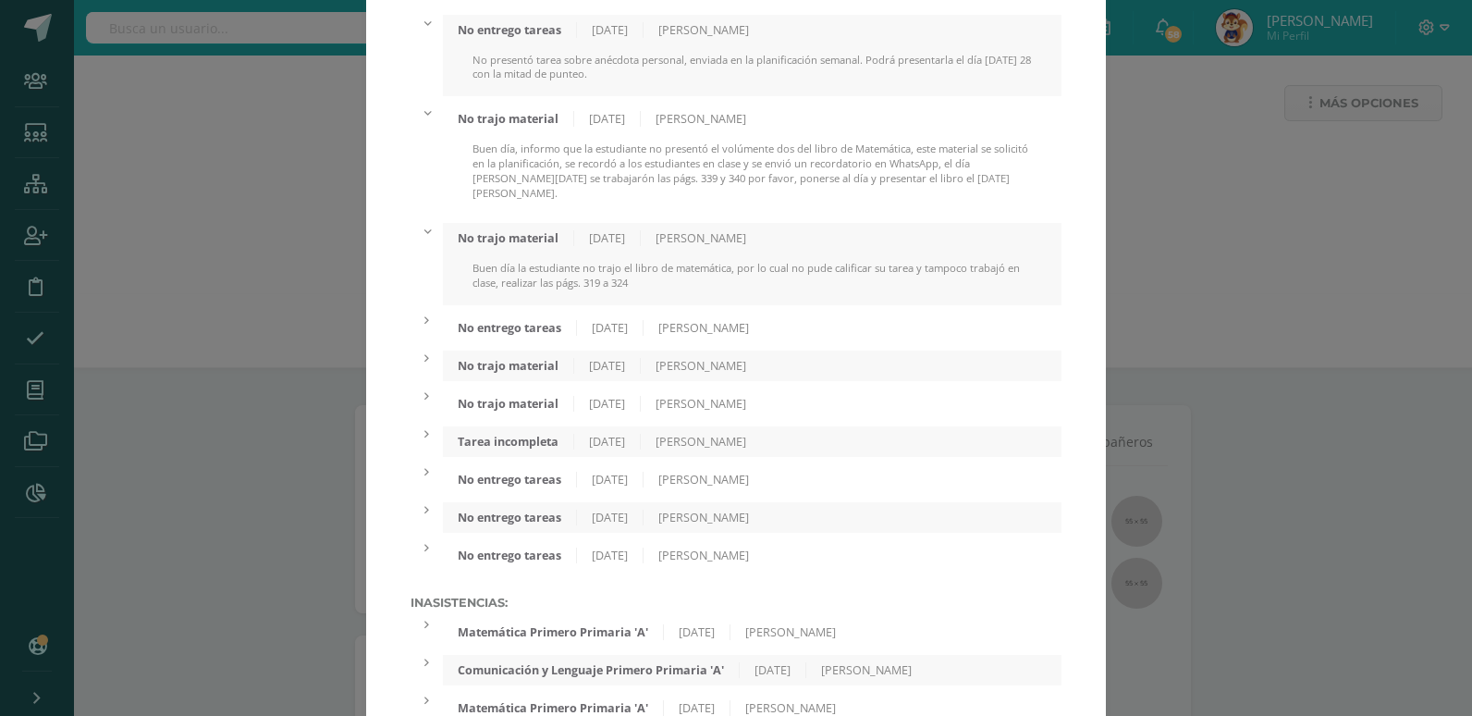
click at [505, 320] on div "No entrego tareas" at bounding box center [510, 328] width 134 height 16
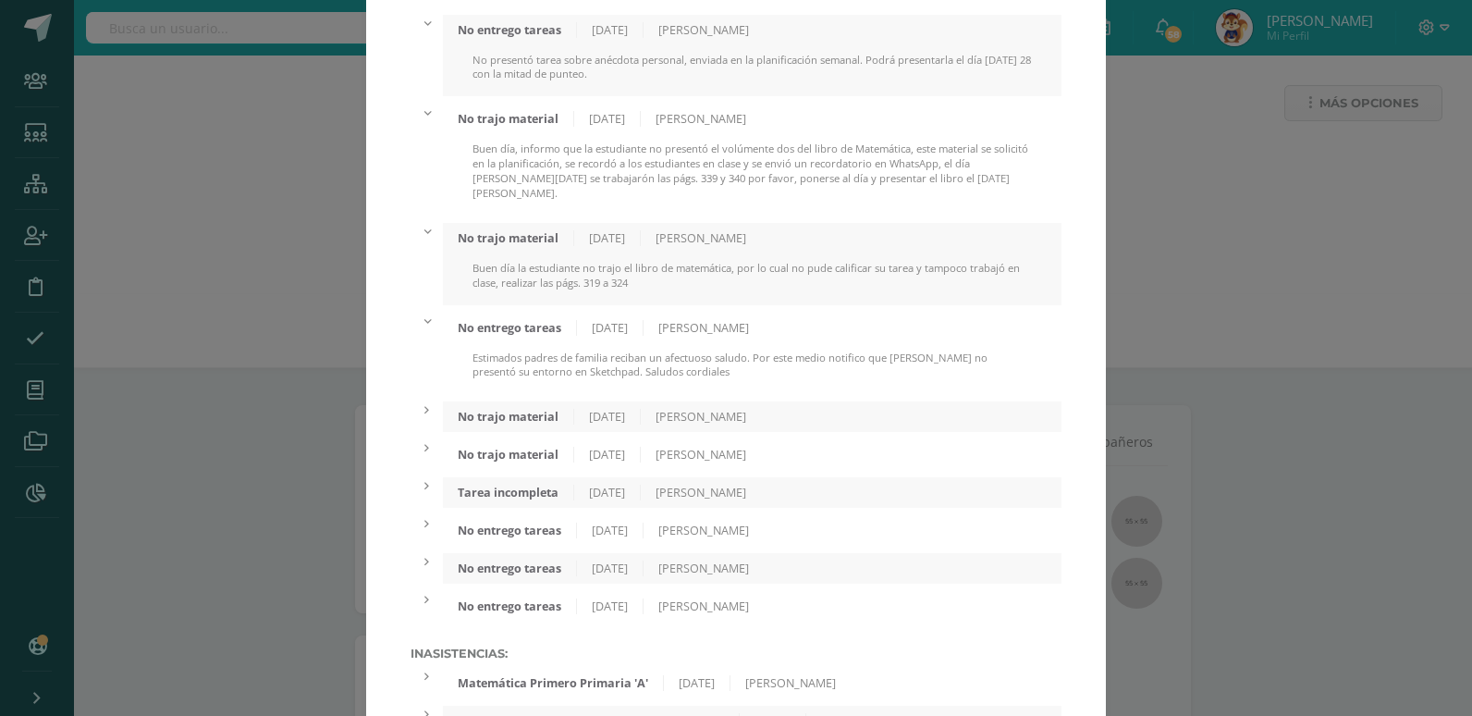
click at [502, 410] on div "No trajo material" at bounding box center [508, 417] width 131 height 16
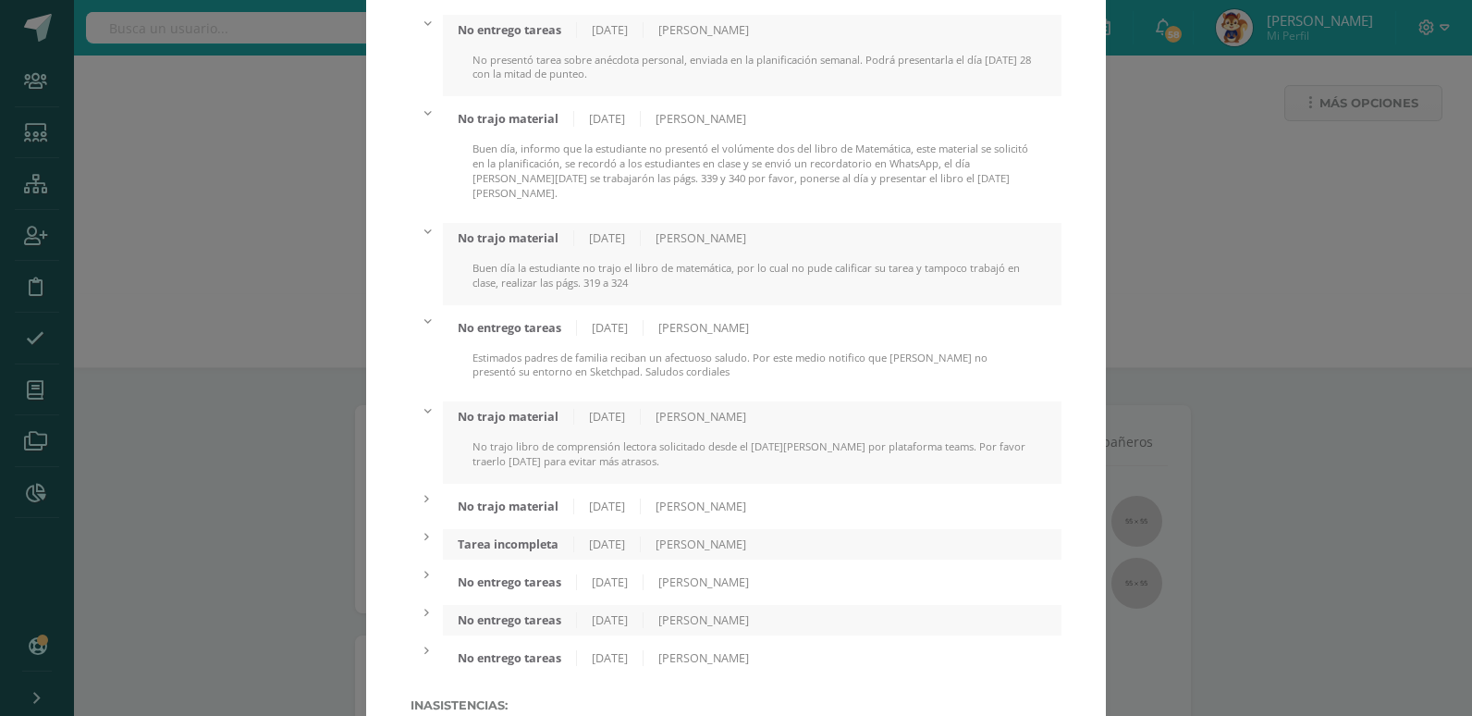
scroll to position [1850, 0]
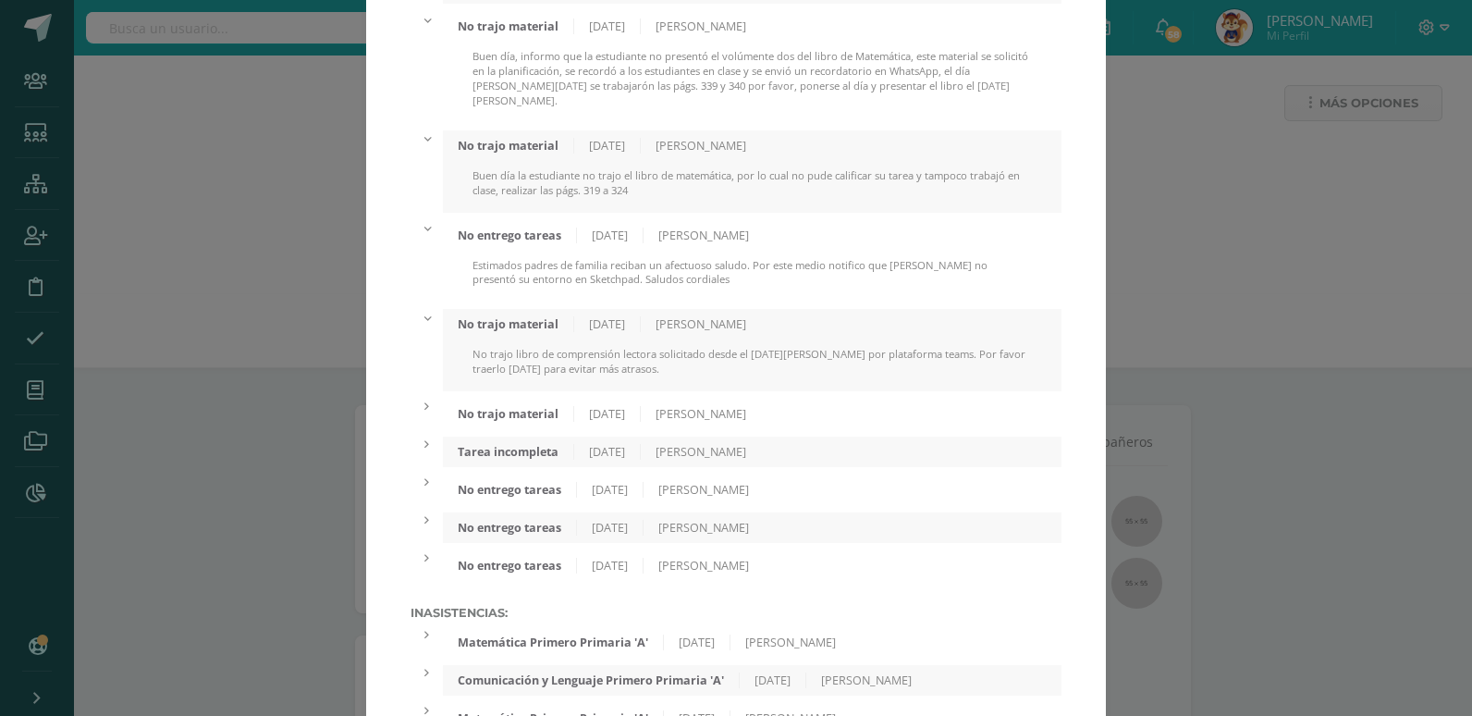
click at [499, 406] on div "No trajo material" at bounding box center [508, 414] width 131 height 16
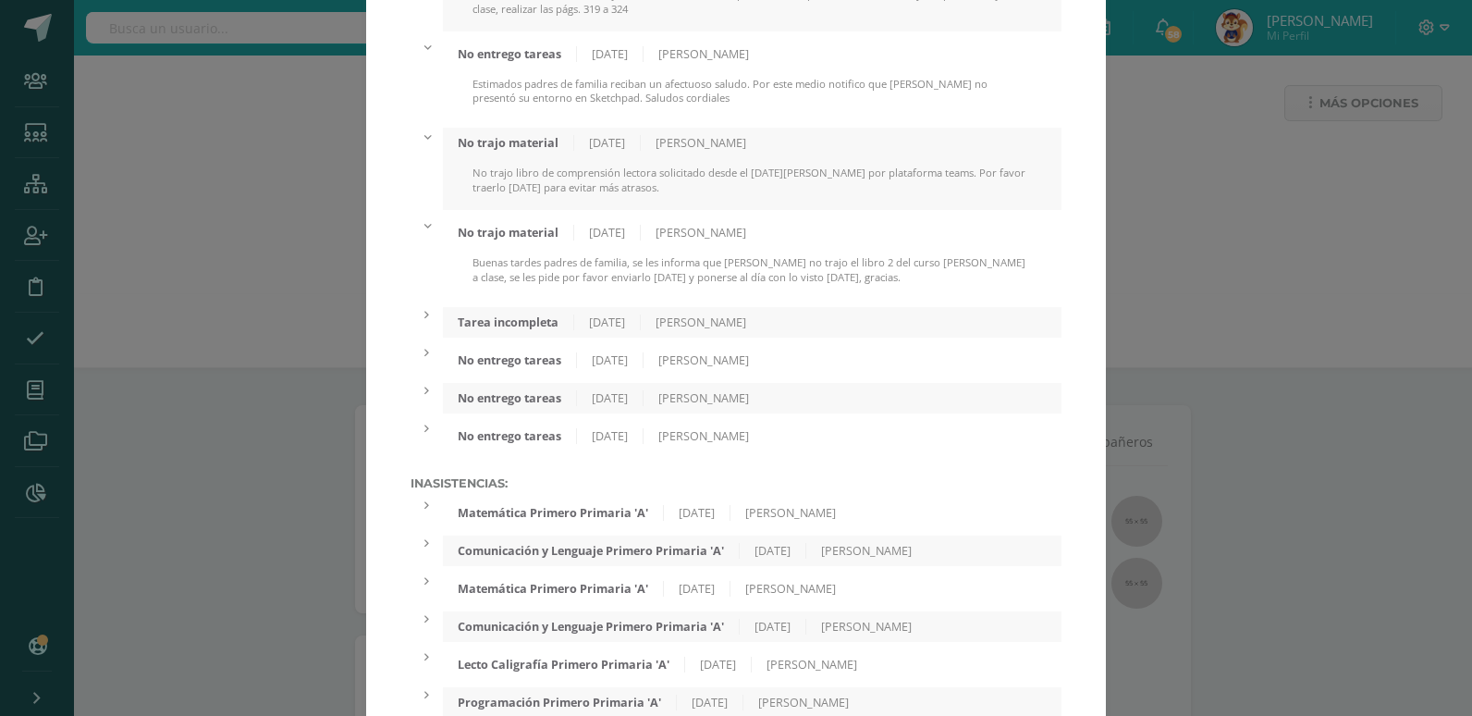
scroll to position [2035, 0]
click at [509, 311] on div "Tarea incompleta" at bounding box center [508, 319] width 131 height 16
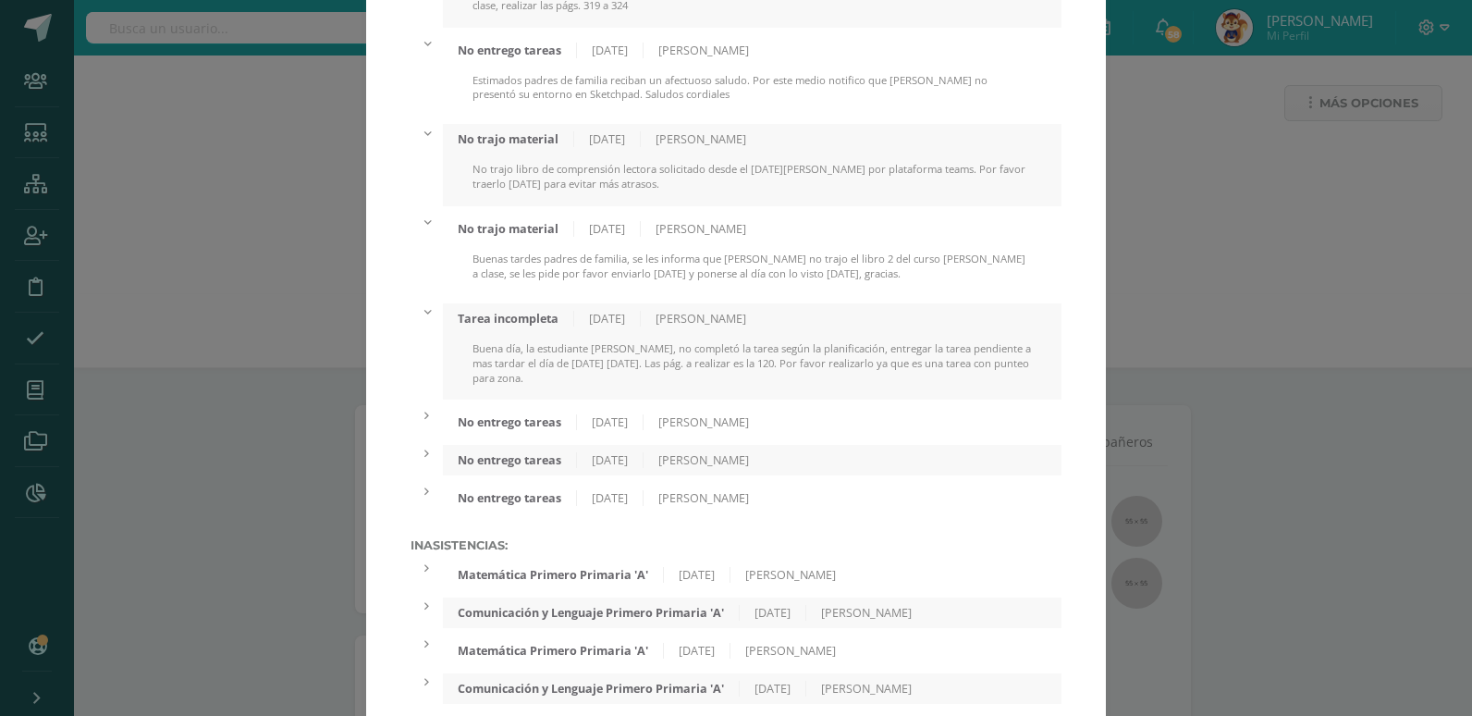
scroll to position [2127, 0]
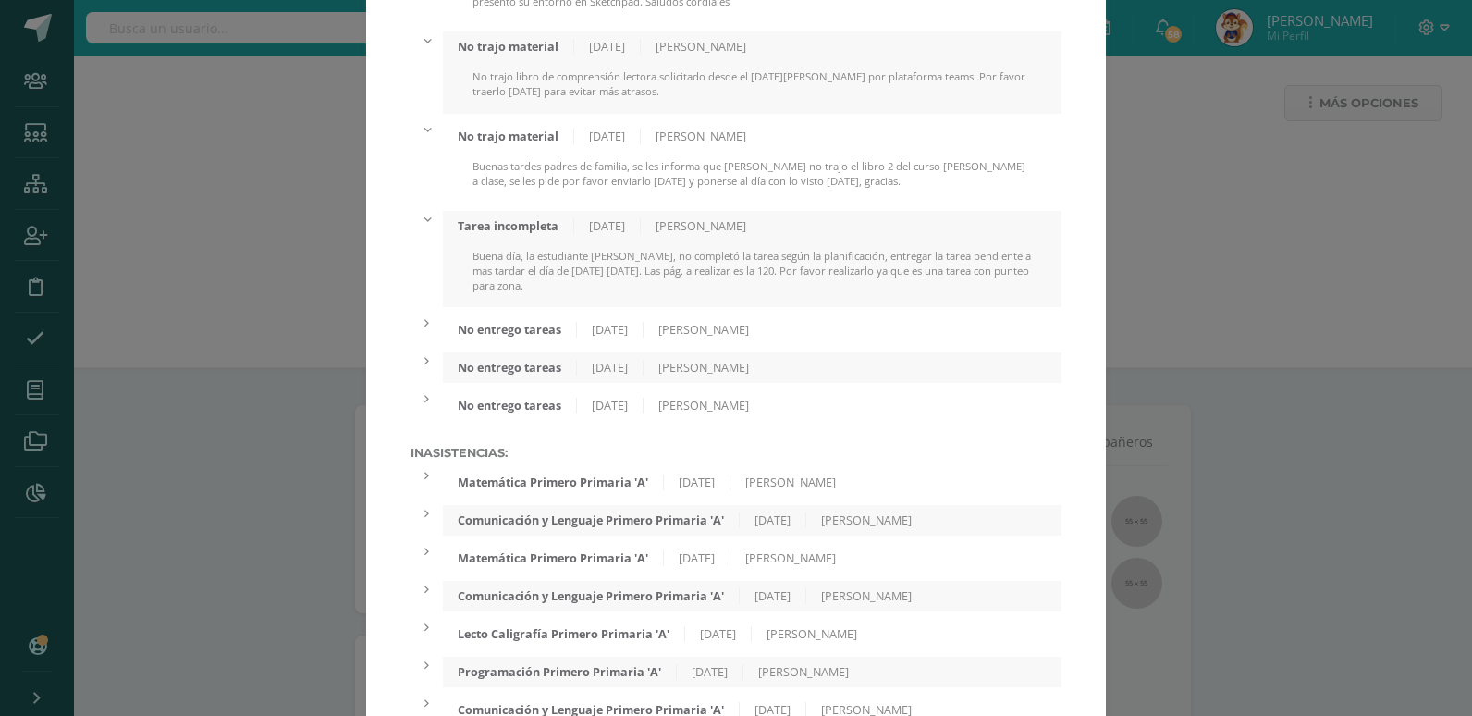
click at [514, 322] on div "No entrego tareas" at bounding box center [510, 330] width 134 height 16
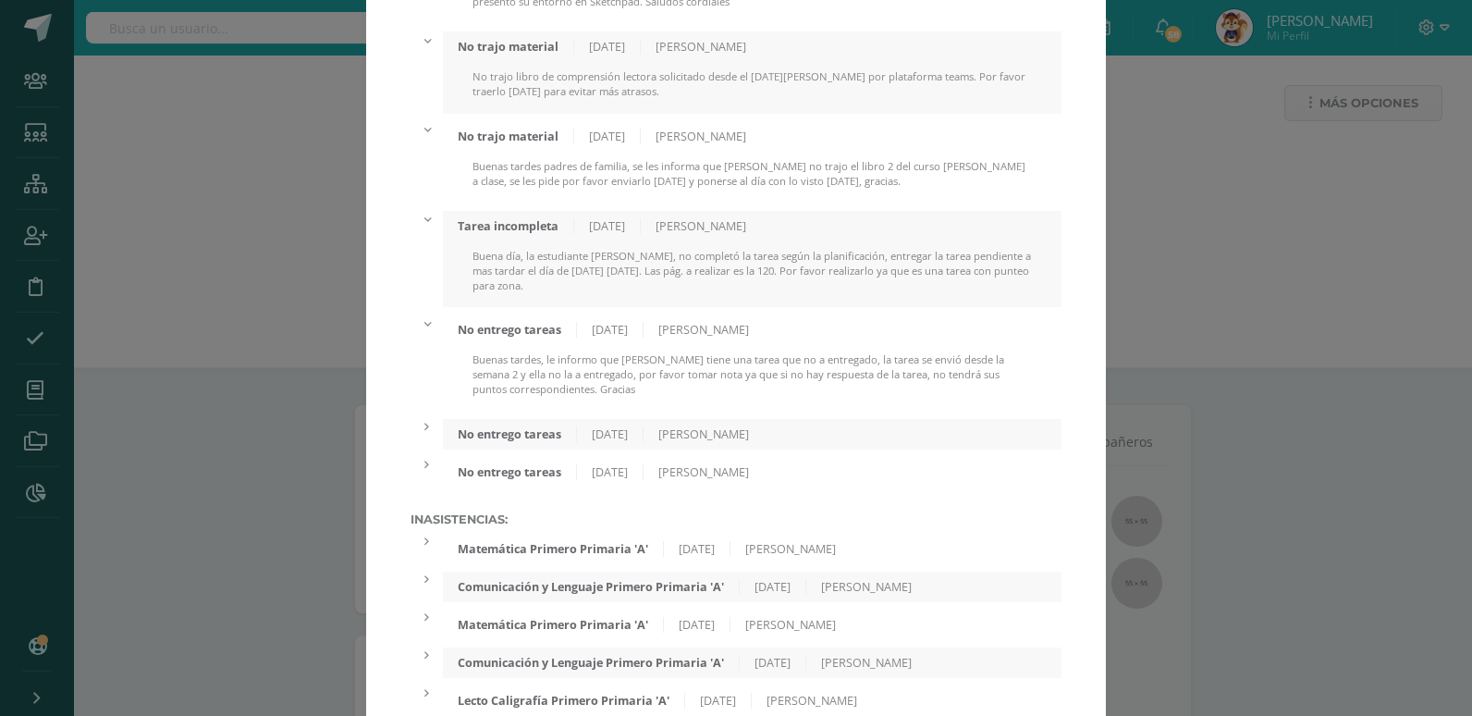
click at [526, 426] on div "No entrego tareas" at bounding box center [510, 434] width 134 height 16
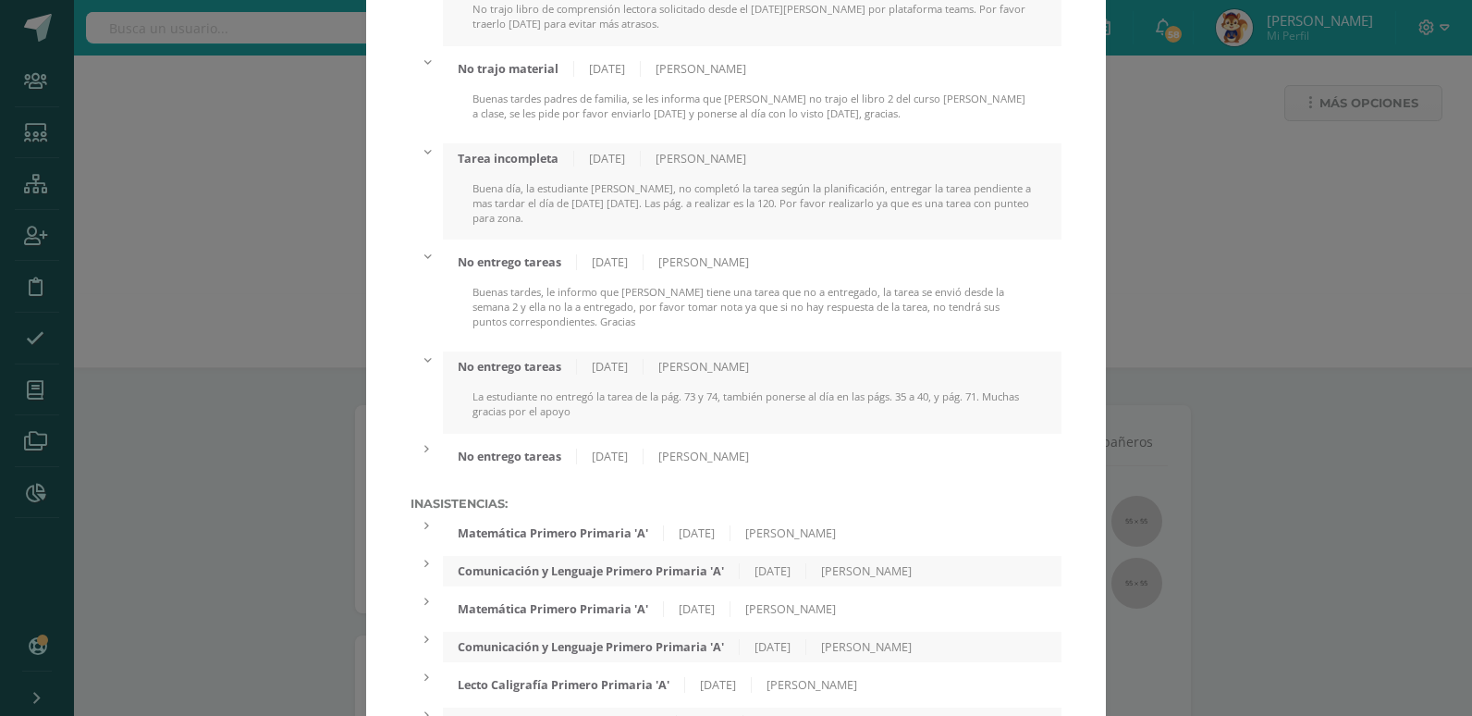
scroll to position [2312, 0]
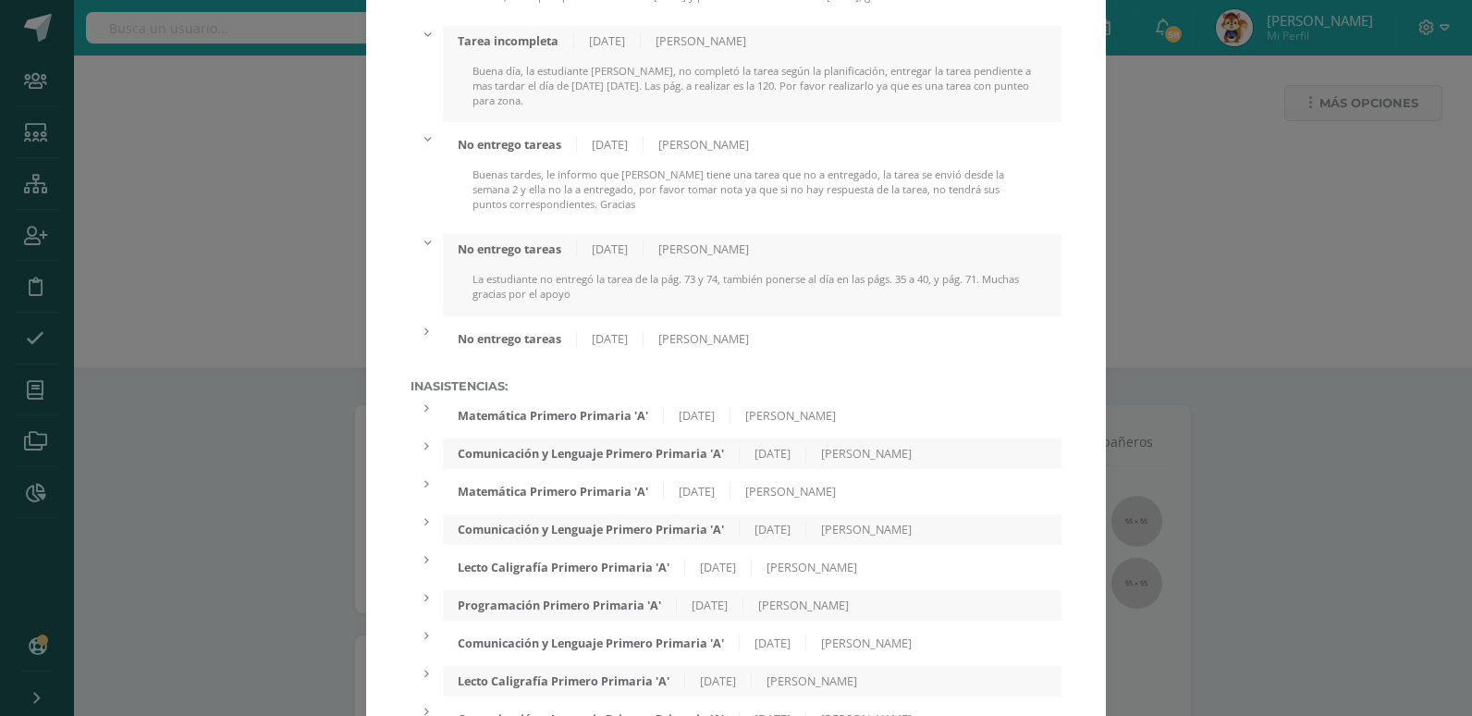
click at [521, 331] on div "No entrego tareas" at bounding box center [510, 339] width 134 height 16
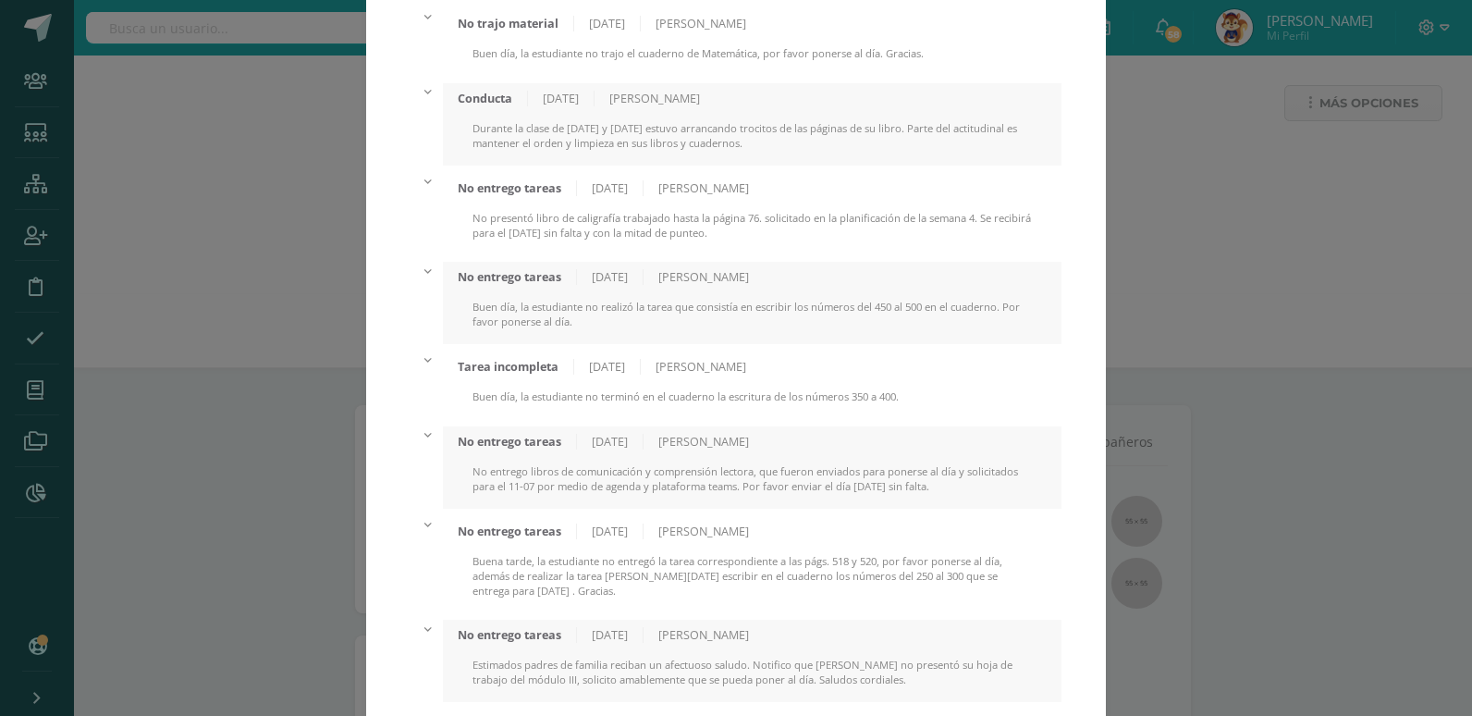
scroll to position [0, 0]
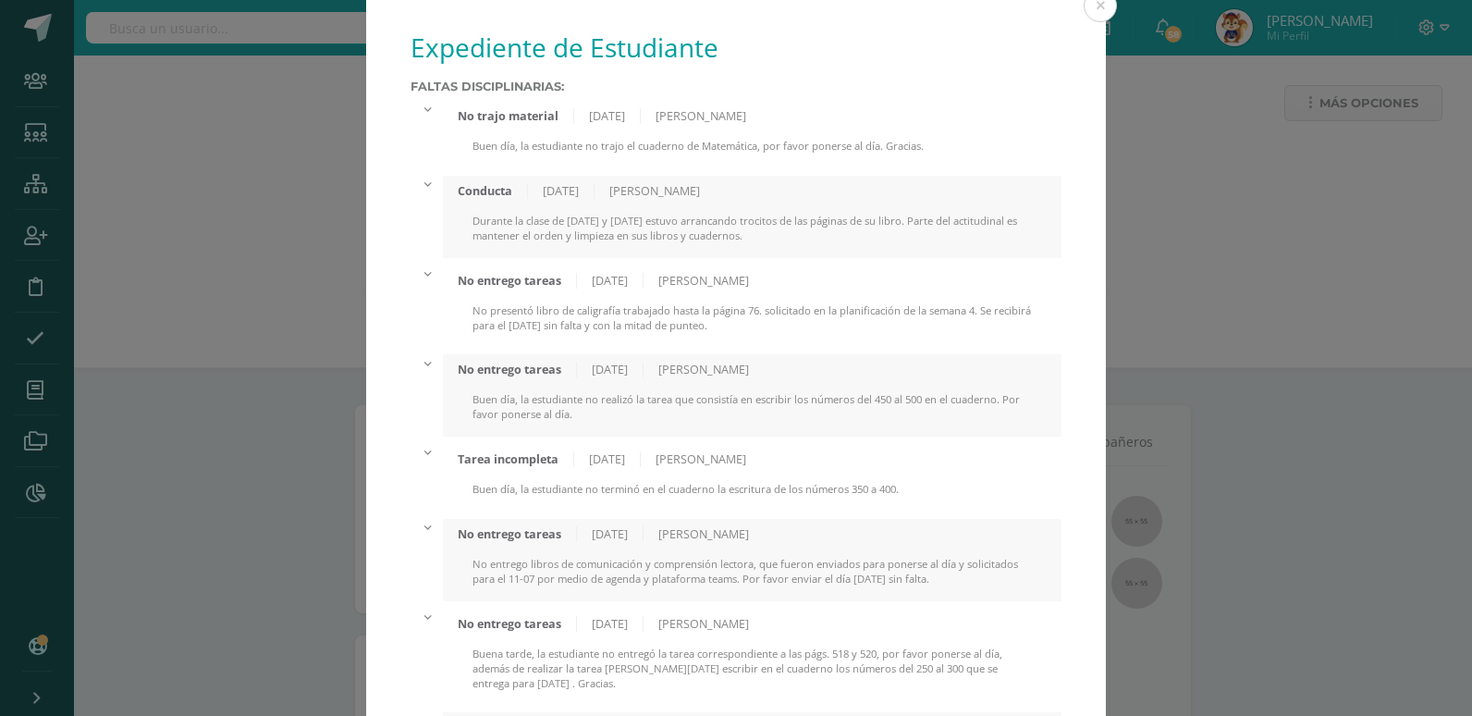
click at [521, 154] on div "Buen día, la estudiante no trajo el cuaderno de Matemática, por favor ponerse a…" at bounding box center [752, 154] width 619 height 30
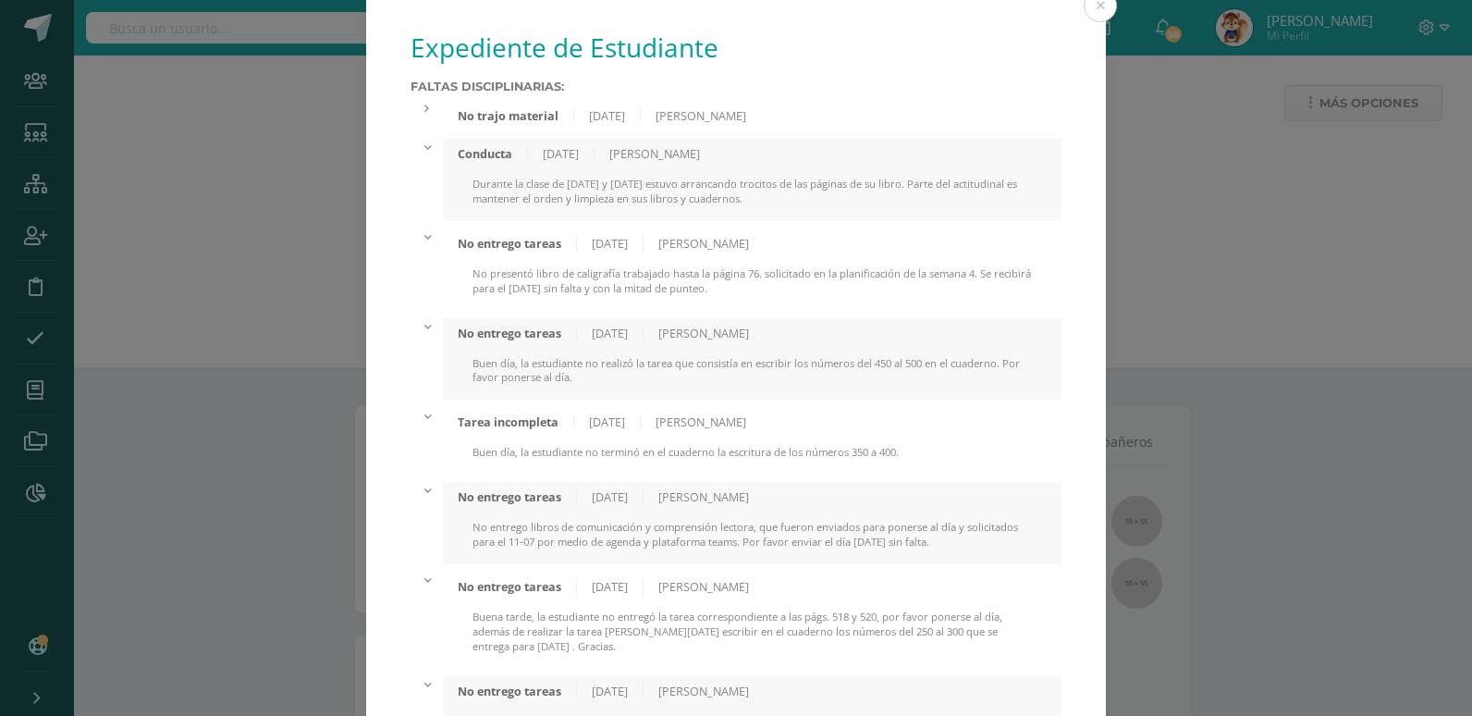
click at [526, 118] on div "No trajo material" at bounding box center [508, 116] width 131 height 16
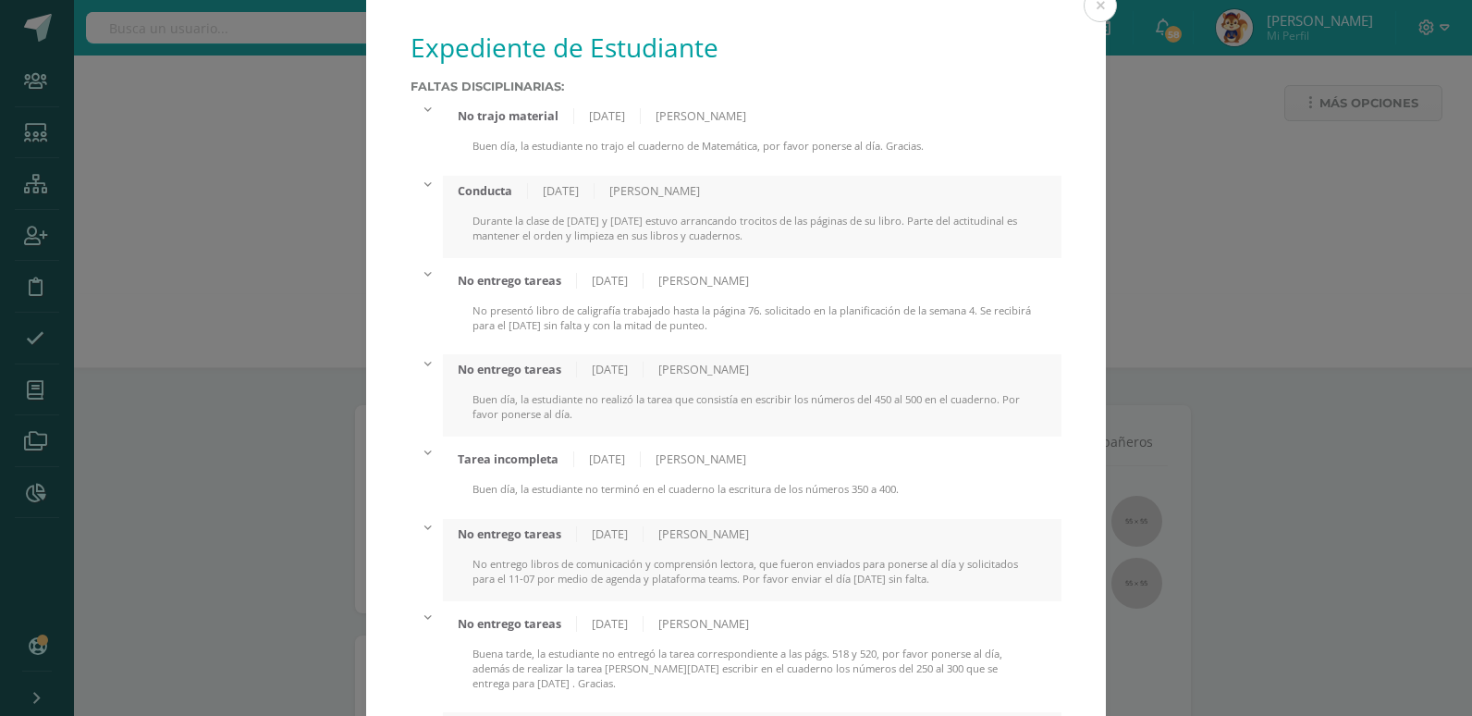
click at [700, 315] on div "No presentó libro de caligrafía trabajado hasta la página 76. solicitado en la …" at bounding box center [752, 325] width 619 height 44
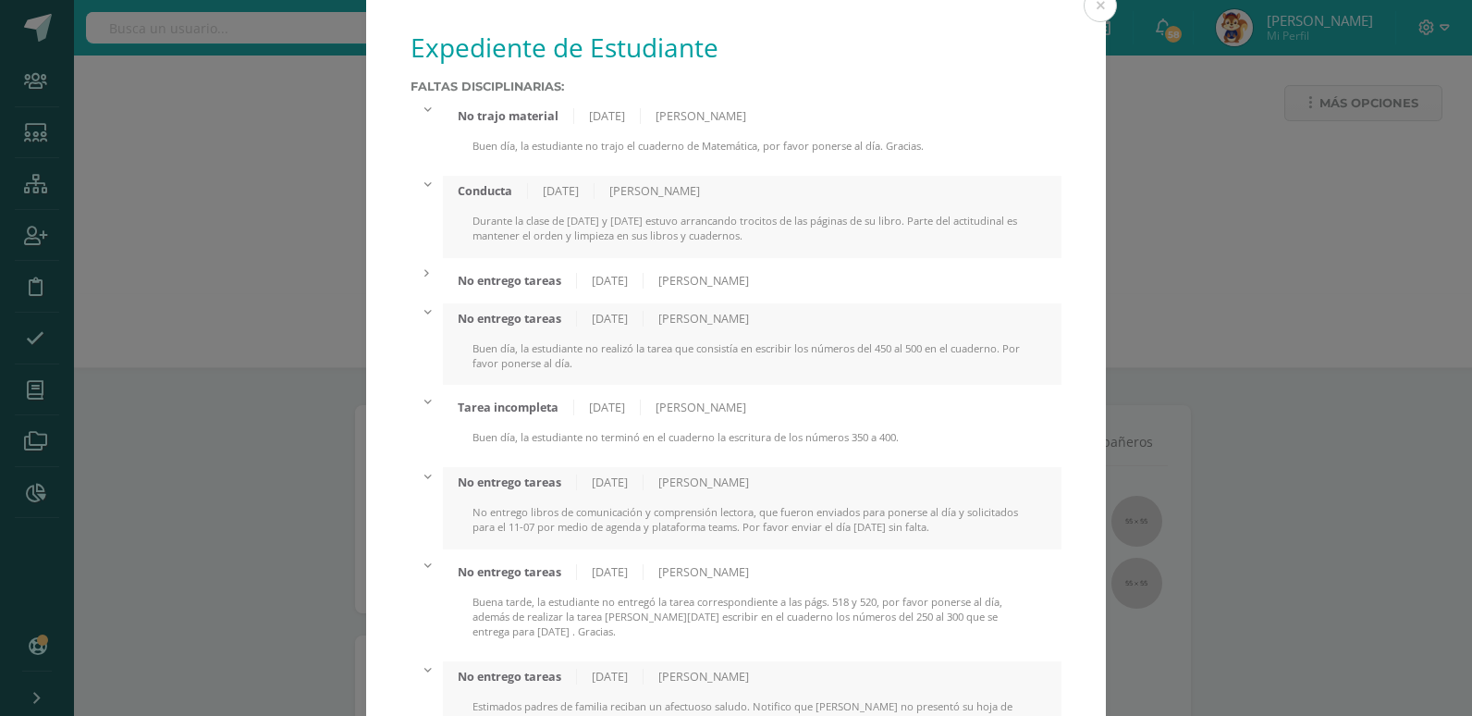
click at [666, 293] on div "No entrego tareas 22/08/2025 Mariandré Campos" at bounding box center [752, 280] width 619 height 31
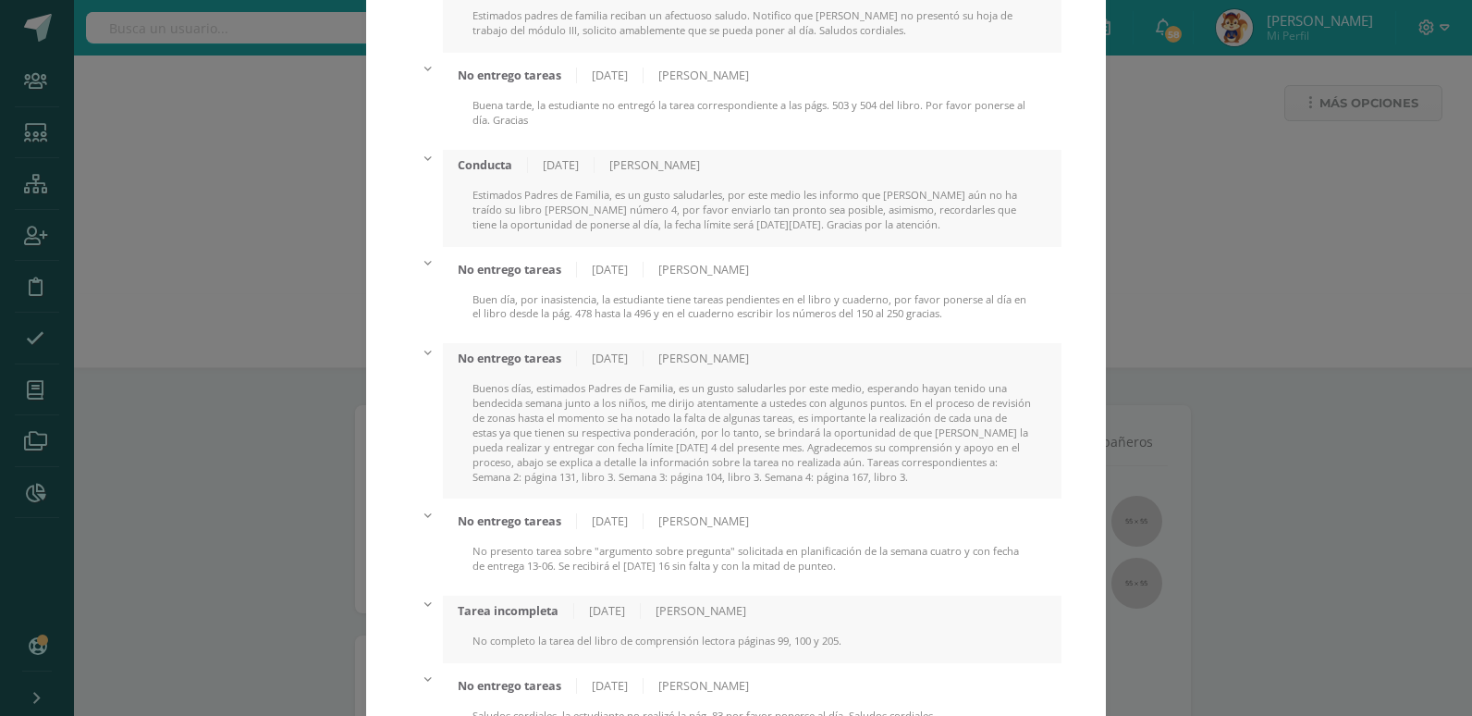
scroll to position [740, 0]
